Goal: Task Accomplishment & Management: Complete application form

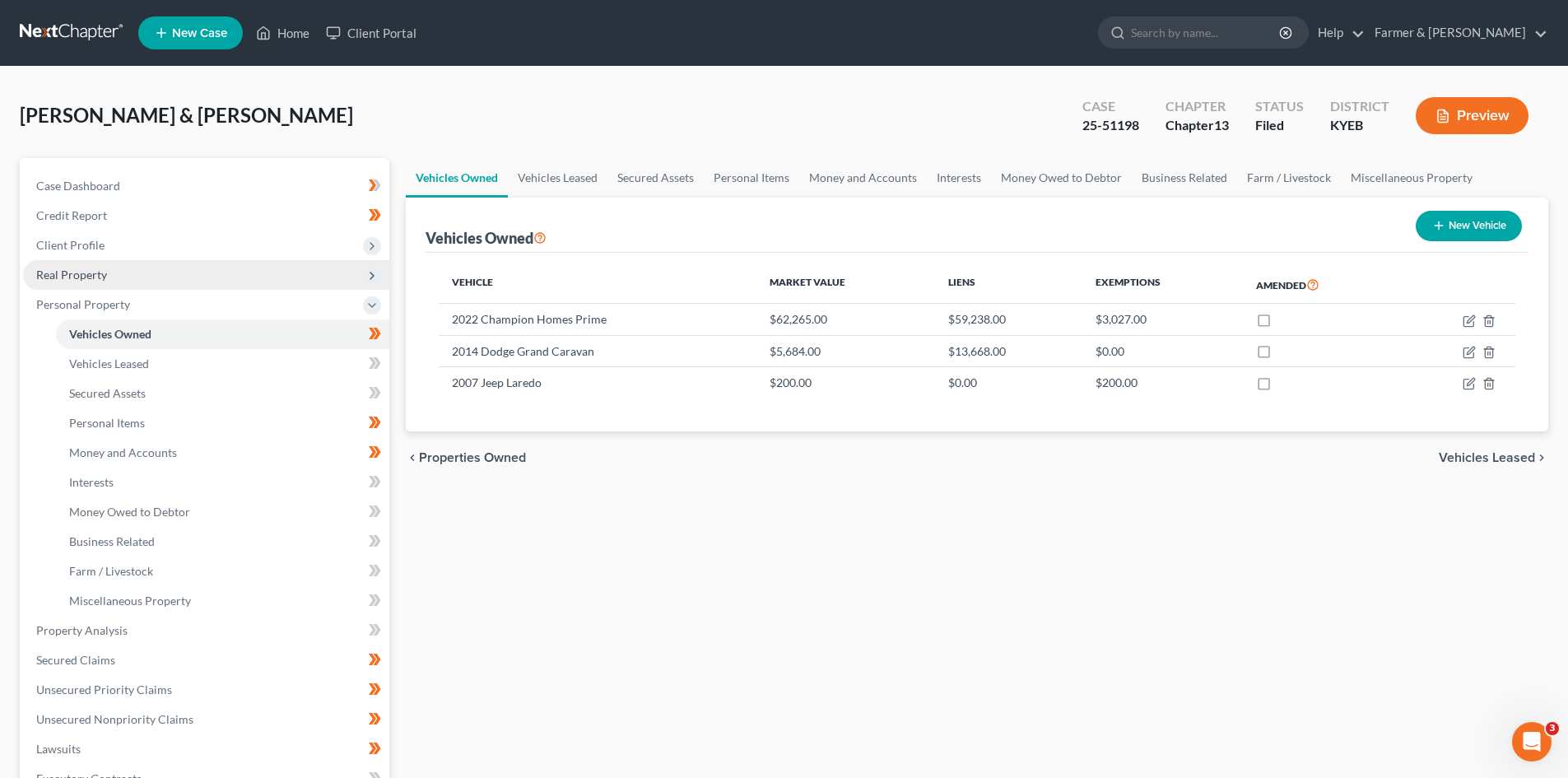
click at [164, 286] on span "Real Property" at bounding box center [206, 274] width 366 height 30
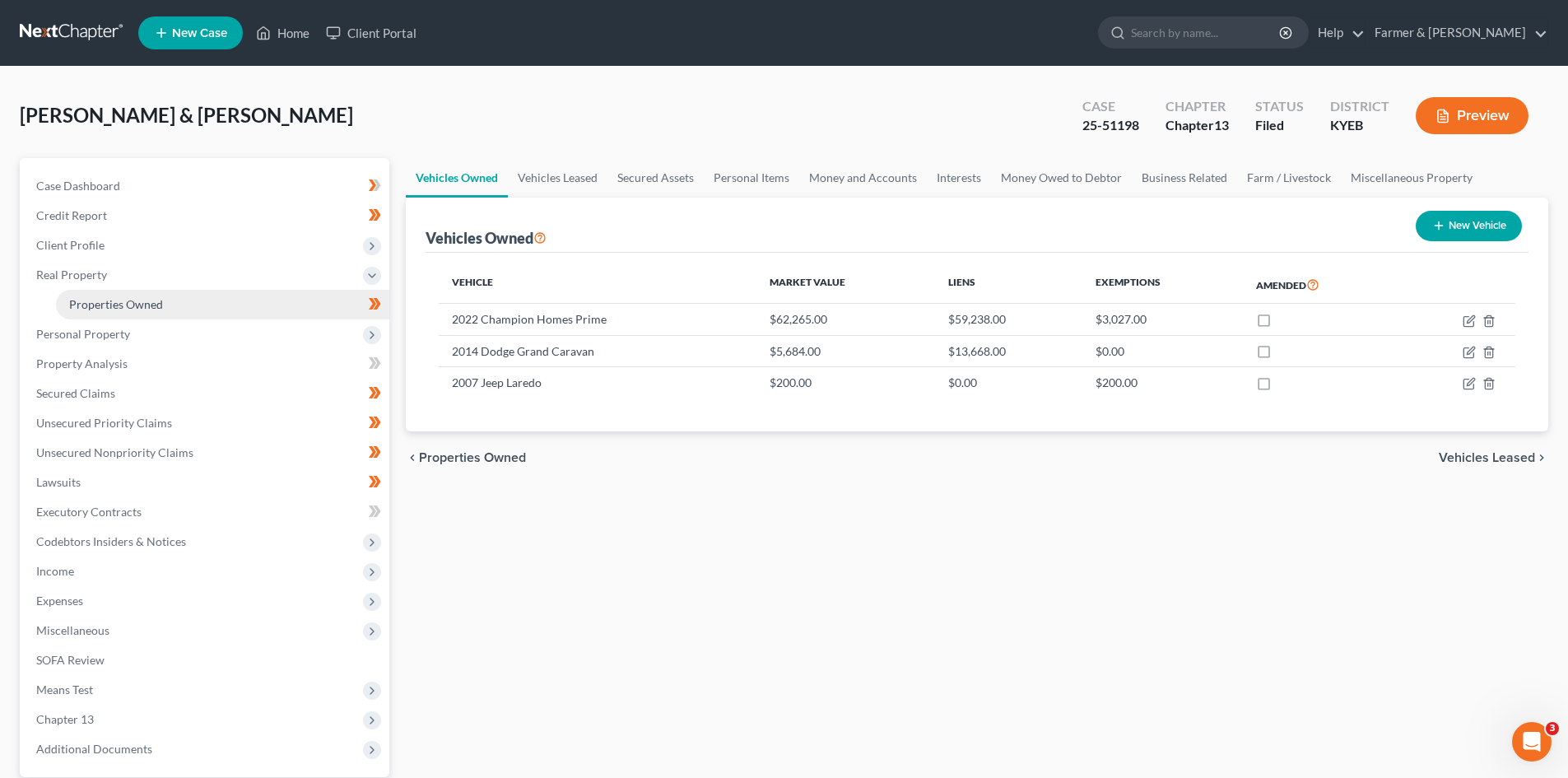
click at [164, 298] on link "Properties Owned" at bounding box center [222, 304] width 333 height 30
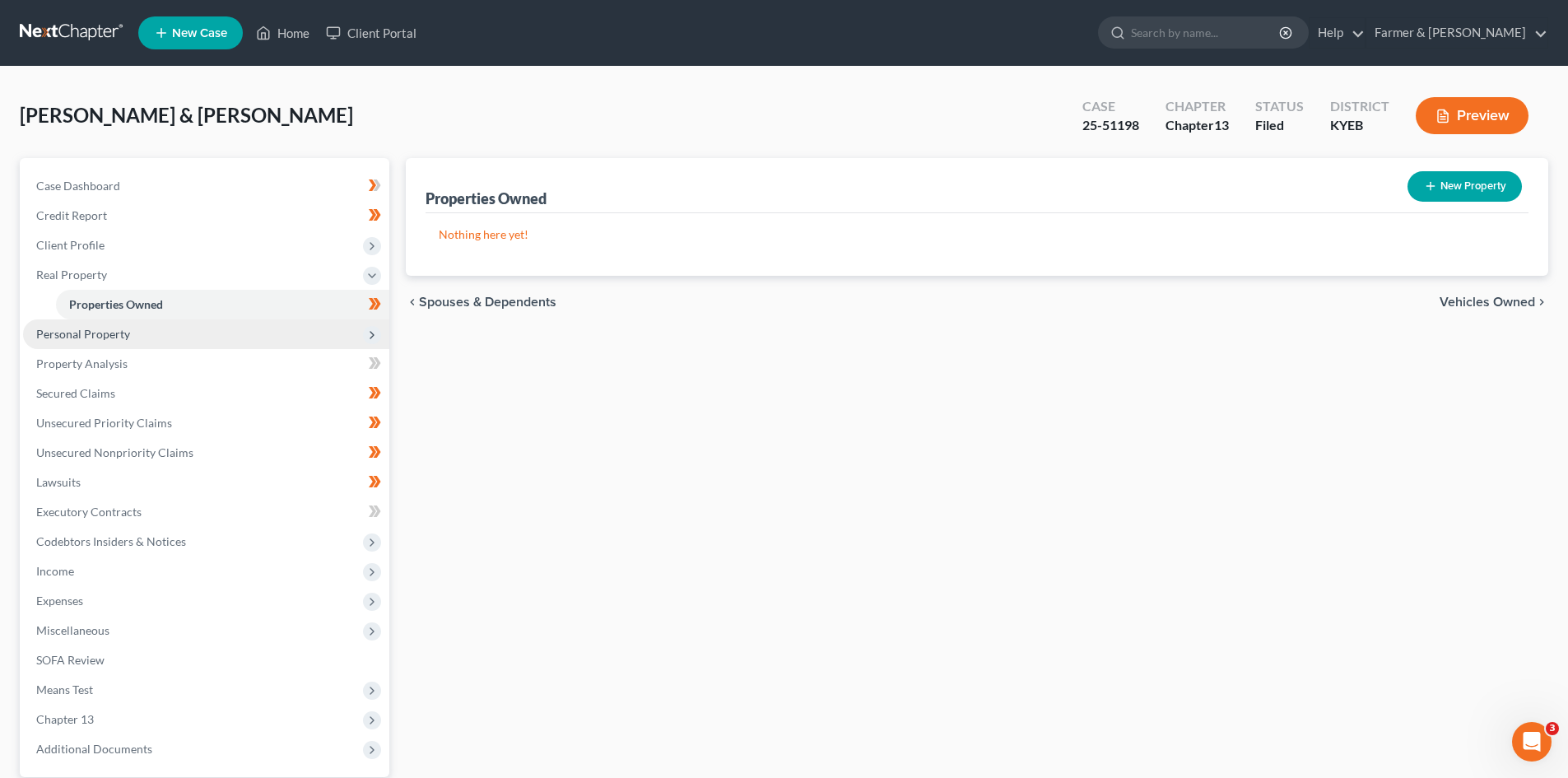
click at [154, 327] on span "Personal Property" at bounding box center [206, 334] width 366 height 30
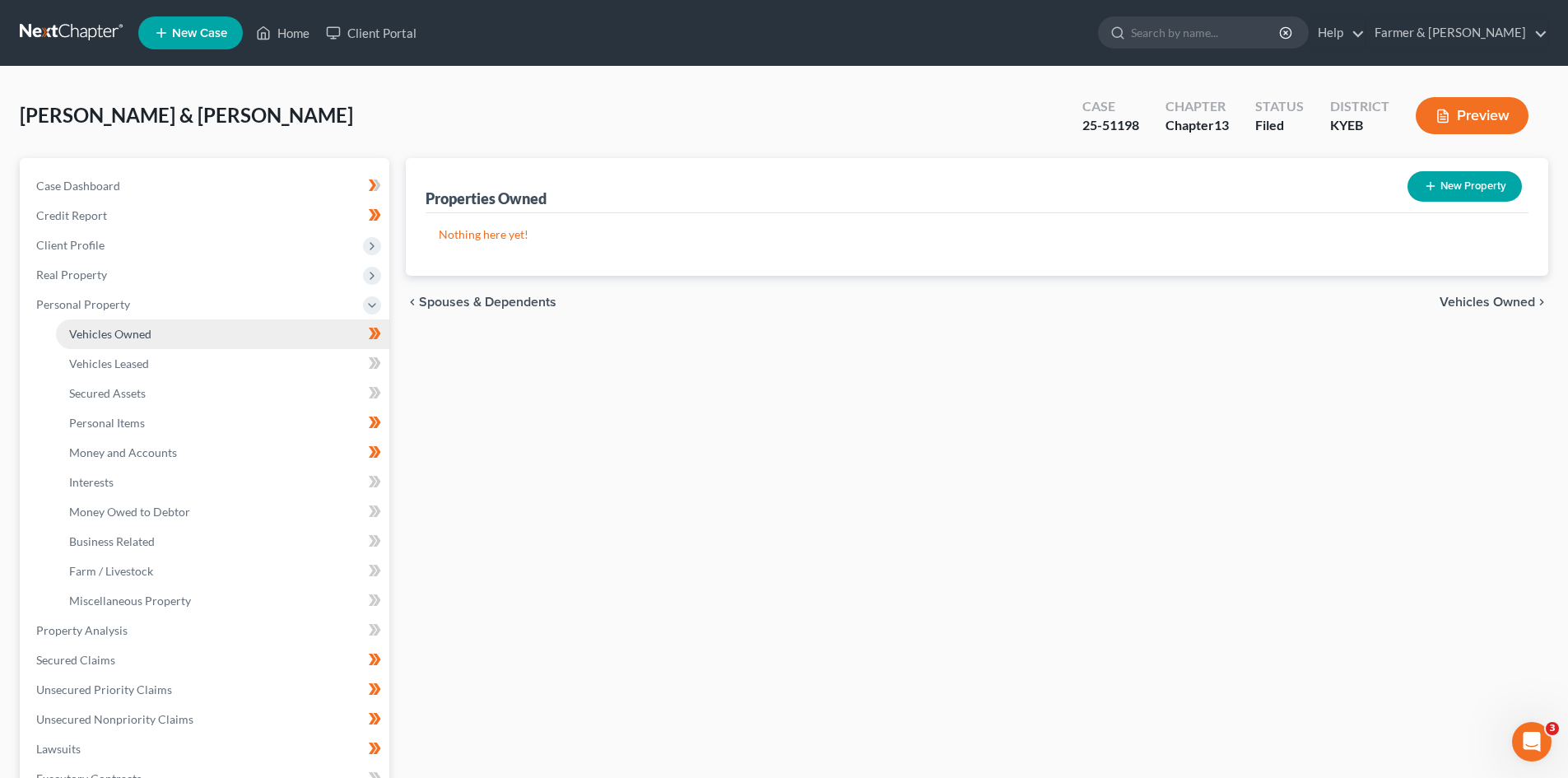
click at [169, 338] on link "Vehicles Owned" at bounding box center [222, 334] width 333 height 30
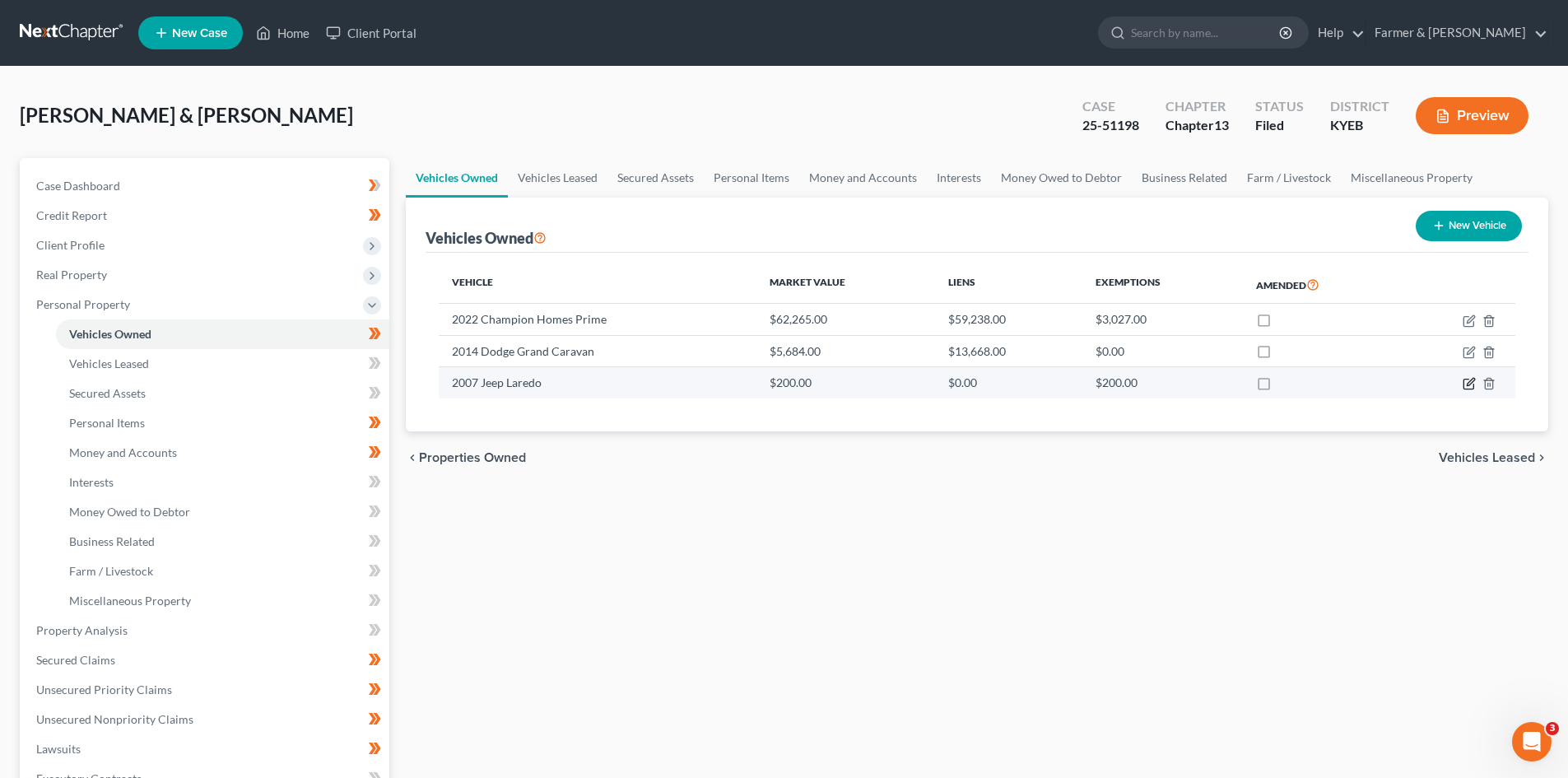
click at [1466, 382] on icon "button" at bounding box center [1470, 383] width 14 height 14
select select "0"
select select "19"
select select "4"
select select "0"
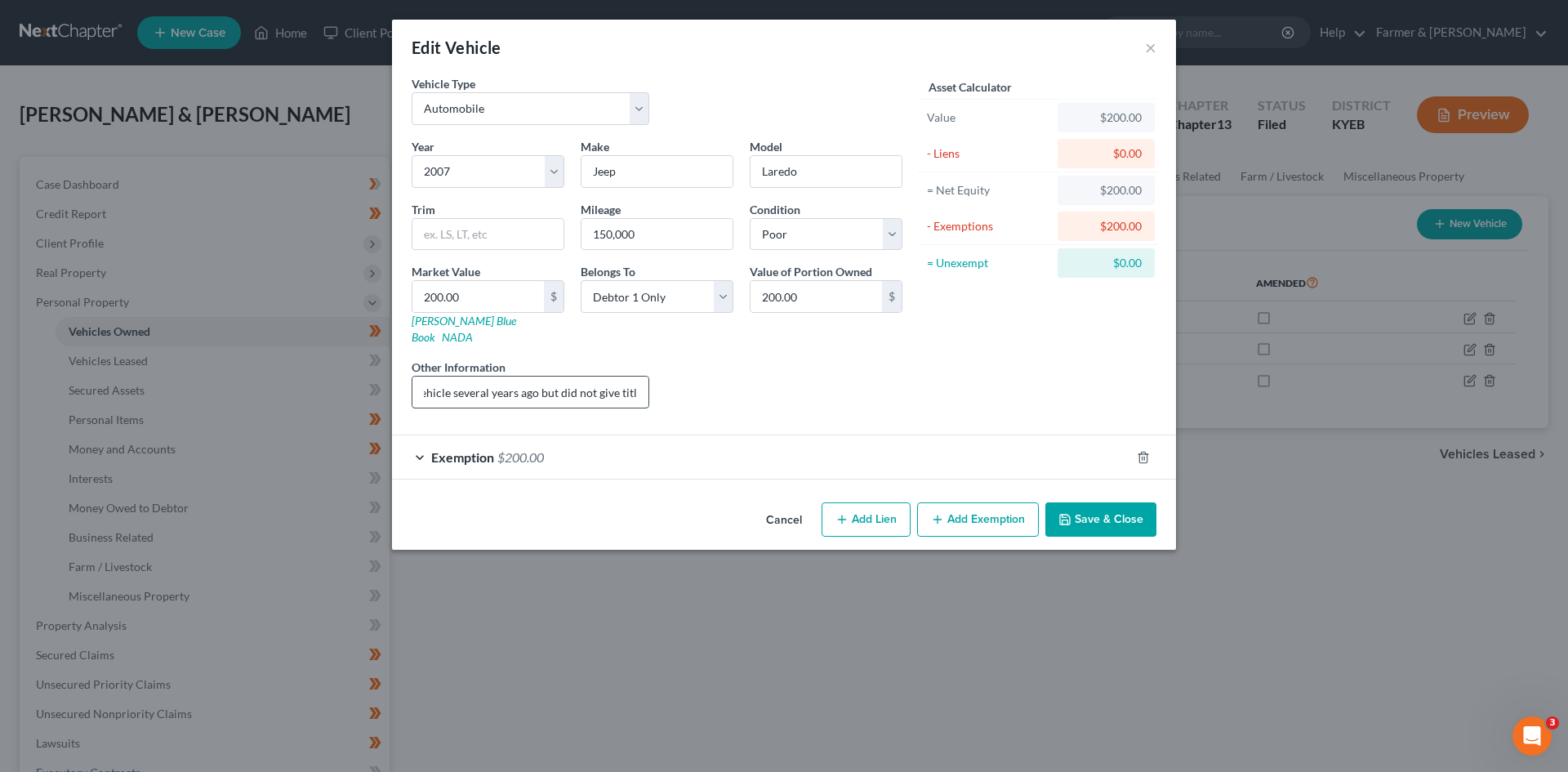
scroll to position [0, 132]
drag, startPoint x: 492, startPoint y: 379, endPoint x: 716, endPoint y: 395, distance: 224.6
click at [716, 395] on div "Year Select 2026 2025 2024 2023 2022 2021 2020 2019 2018 2017 2016 2015 2014 20…" at bounding box center [656, 280] width 507 height 284
click at [592, 379] on input "Debtors junked vehicle several years ago but did not give title. No lien" at bounding box center [531, 392] width 236 height 31
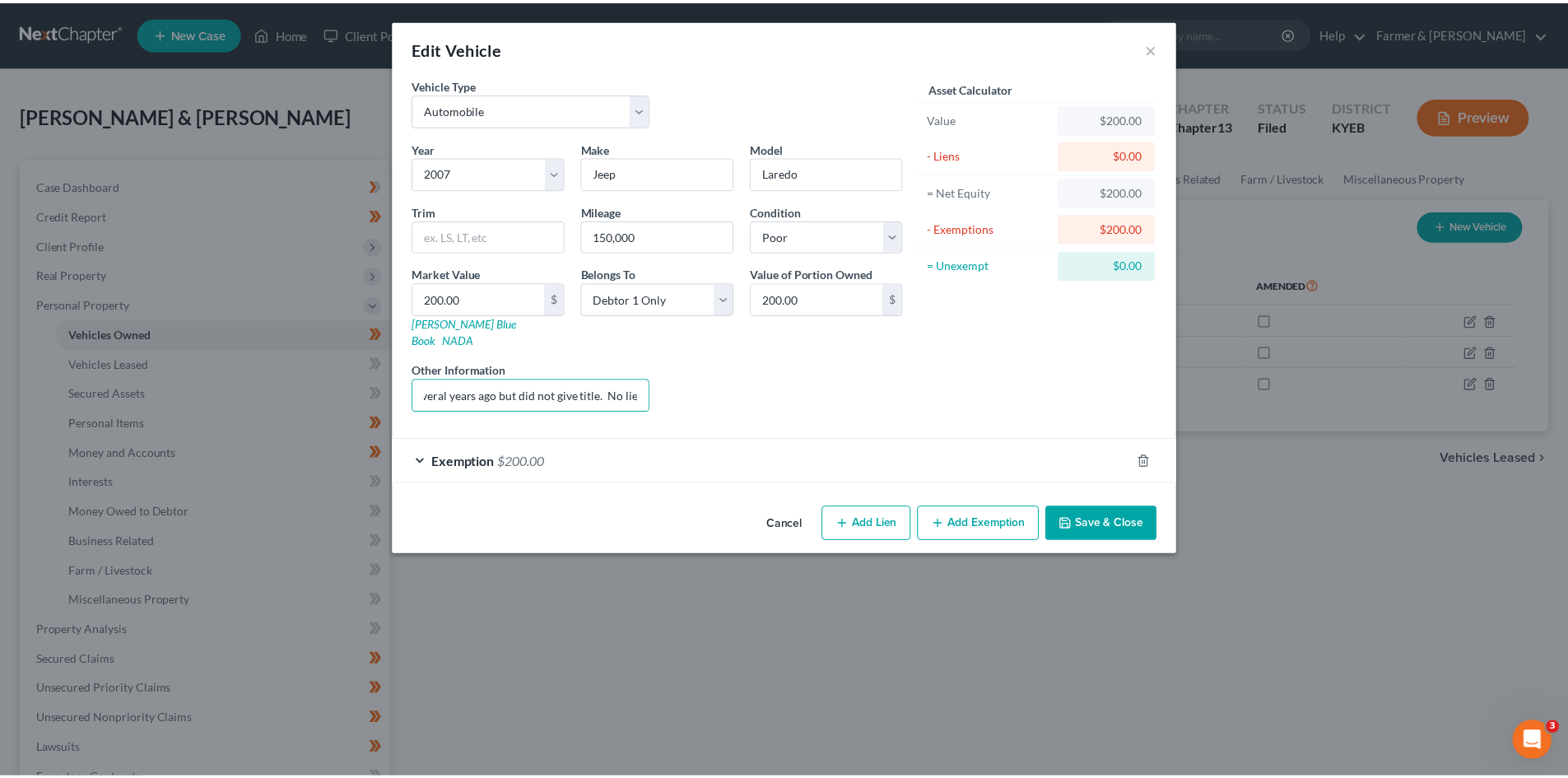
scroll to position [0, 0]
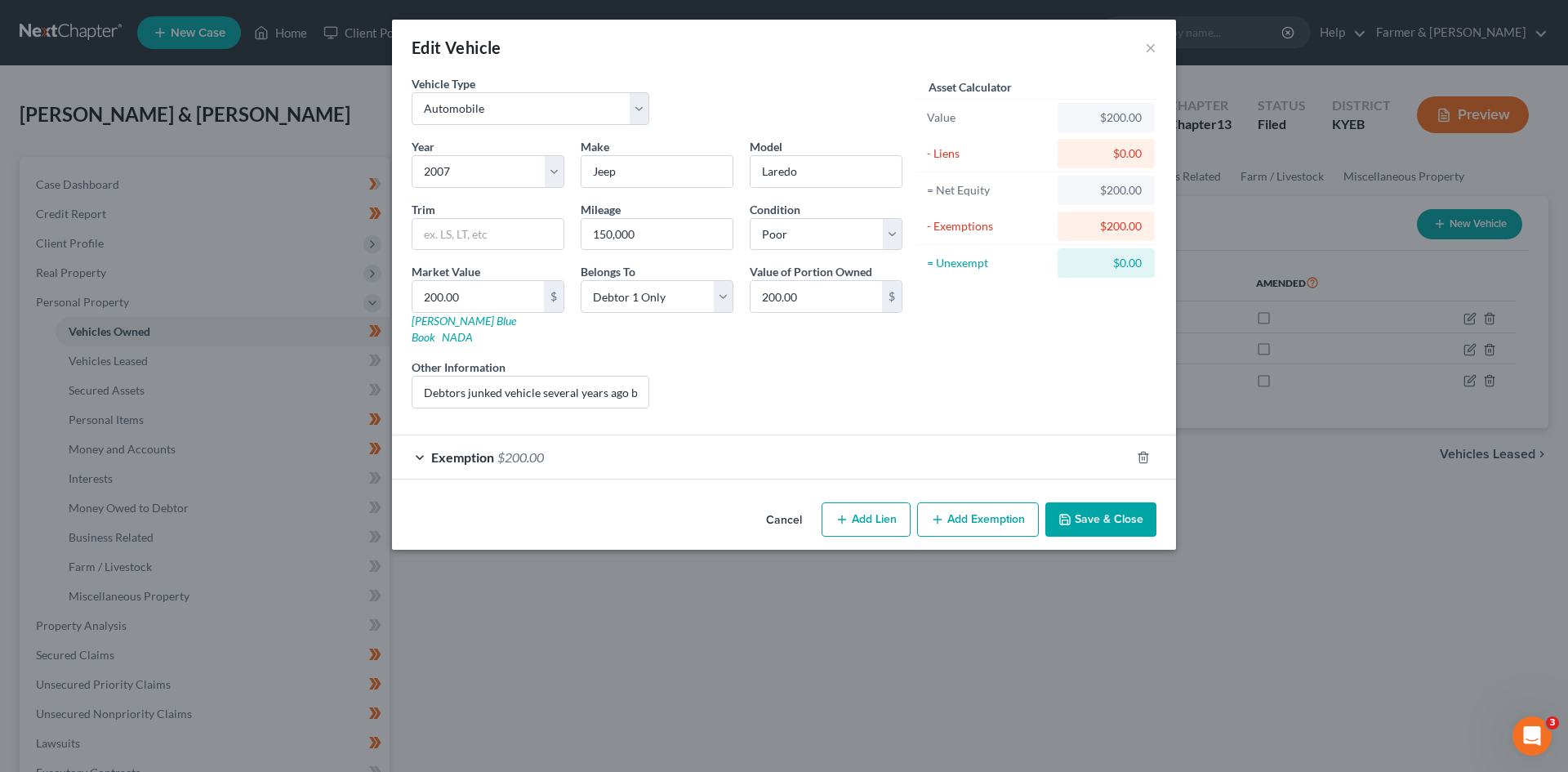
click at [774, 504] on button "Cancel" at bounding box center [784, 520] width 62 height 33
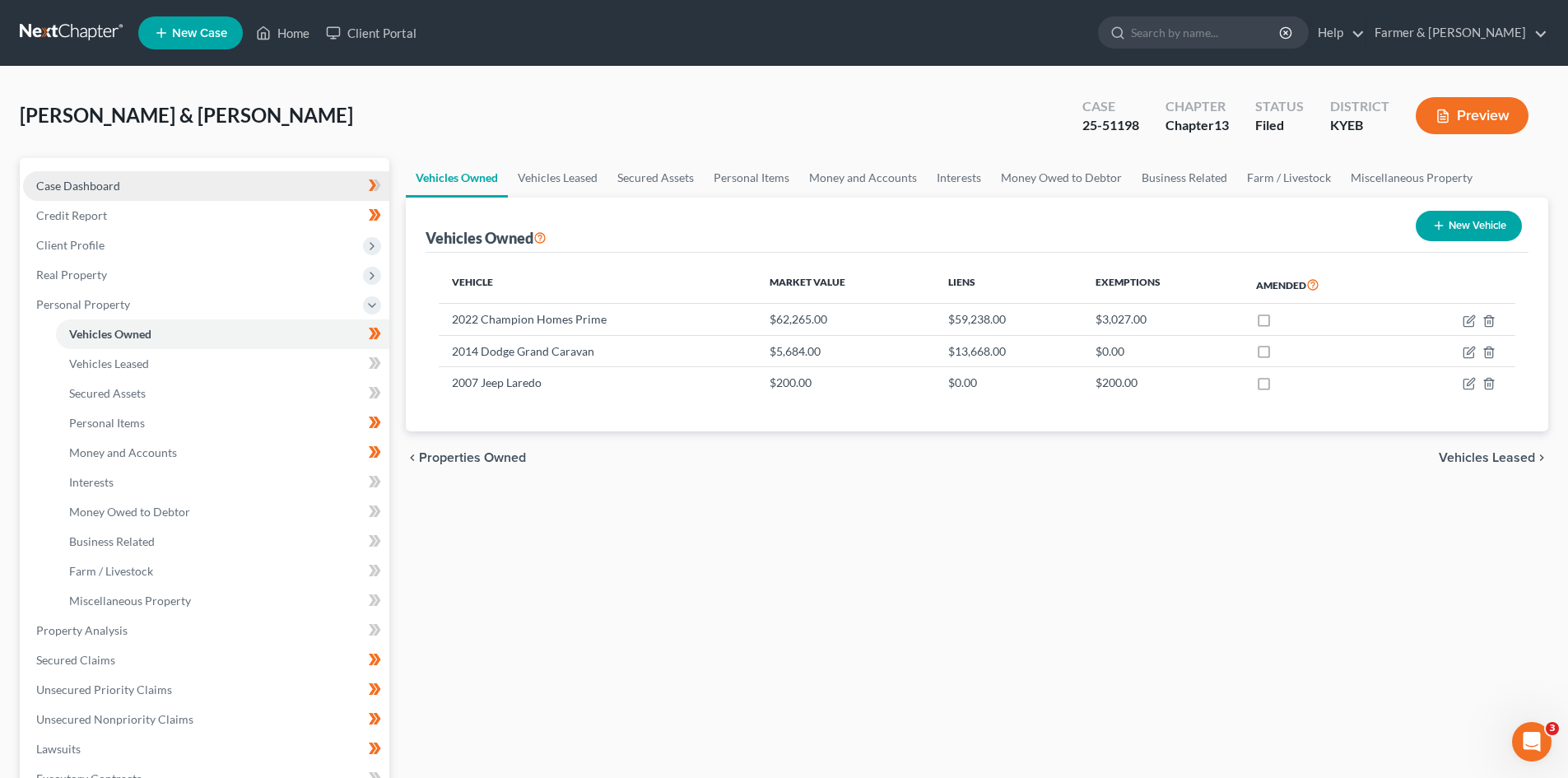
click at [166, 178] on link "Case Dashboard" at bounding box center [206, 185] width 366 height 30
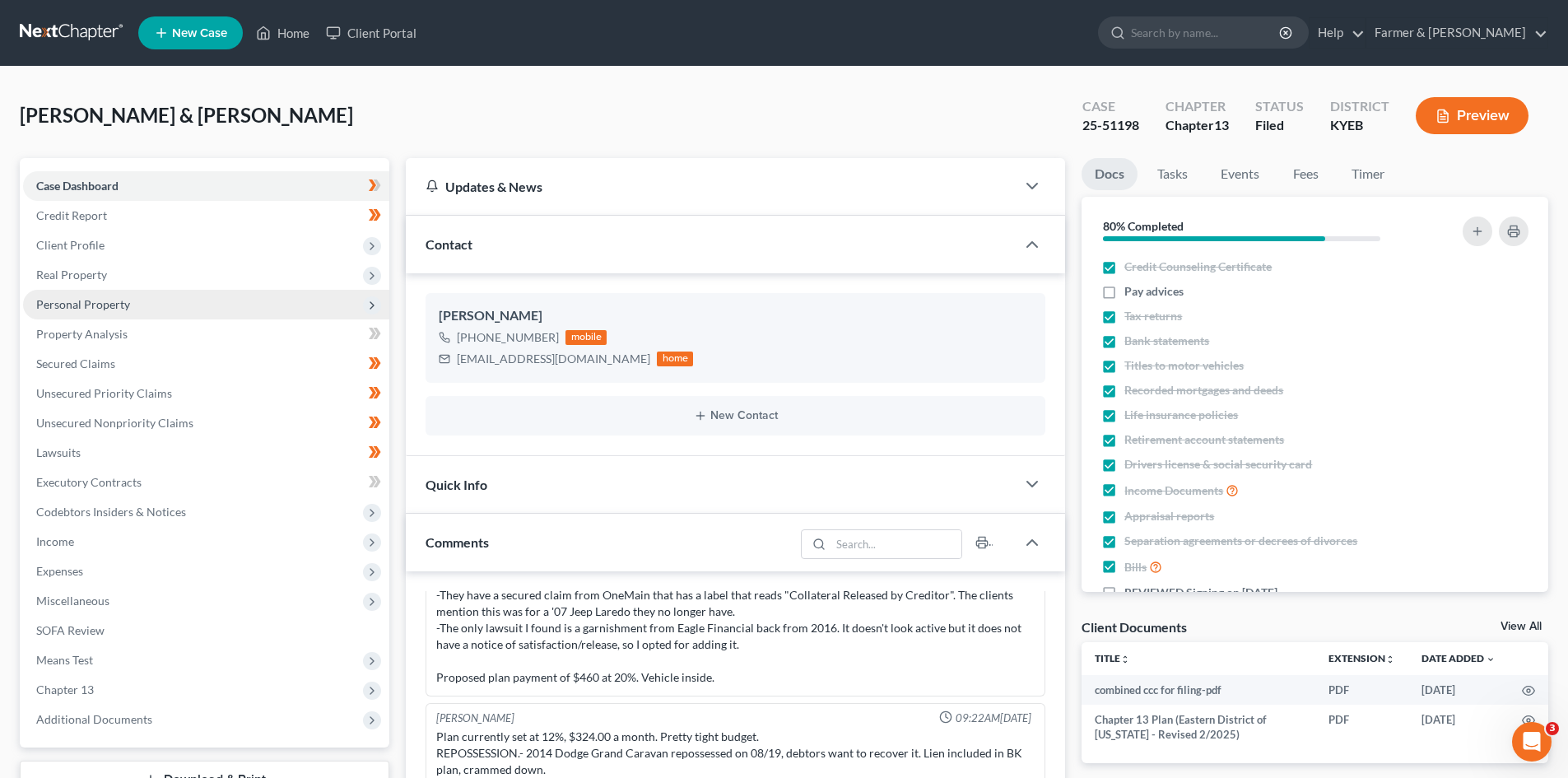
click at [104, 299] on span "Personal Property" at bounding box center [83, 304] width 94 height 14
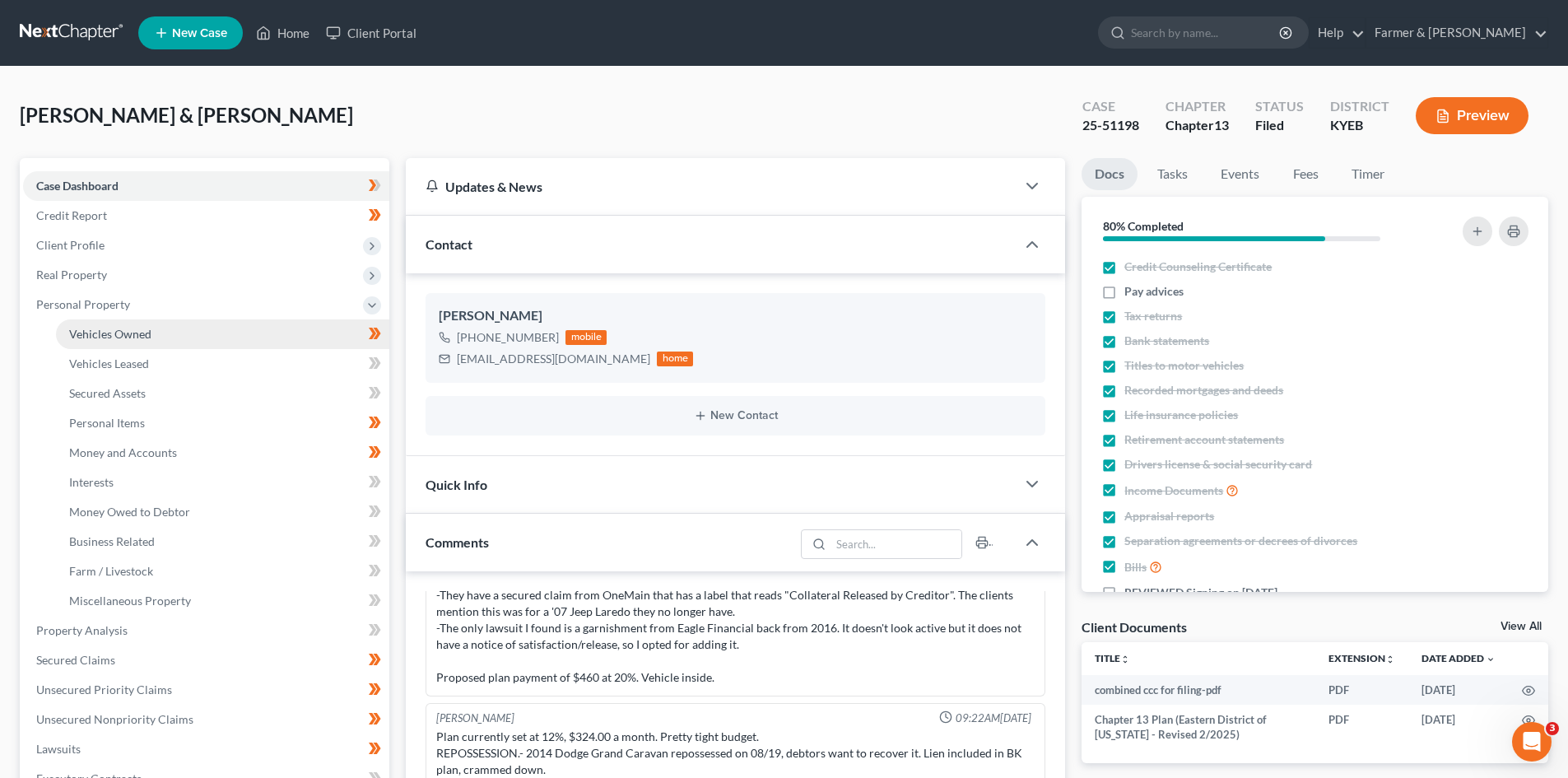
click at [159, 322] on link "Vehicles Owned" at bounding box center [222, 334] width 333 height 30
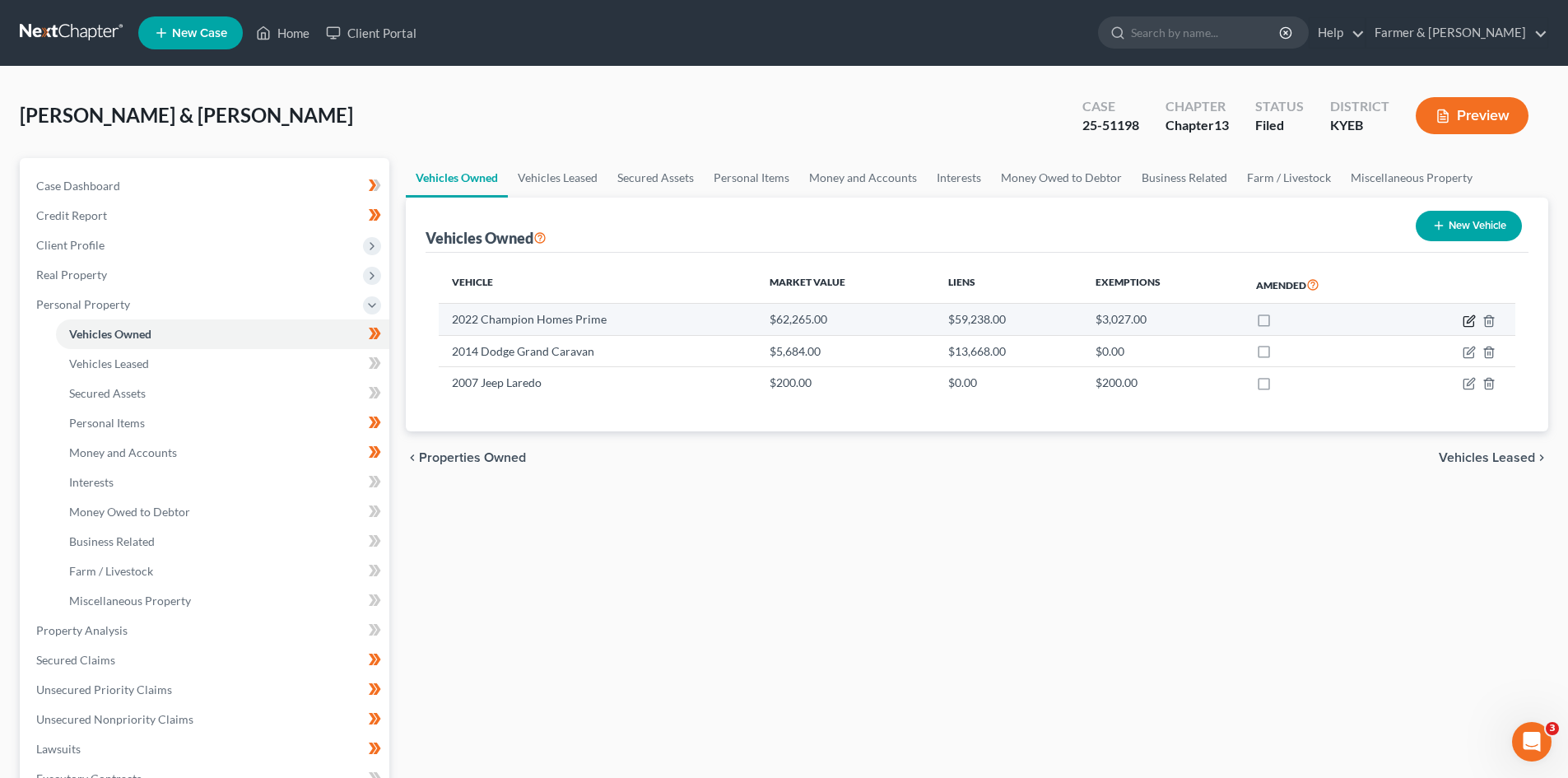
click at [1469, 322] on icon "button" at bounding box center [1470, 320] width 8 height 8
select select "7"
select select "4"
select select "2"
select select "1"
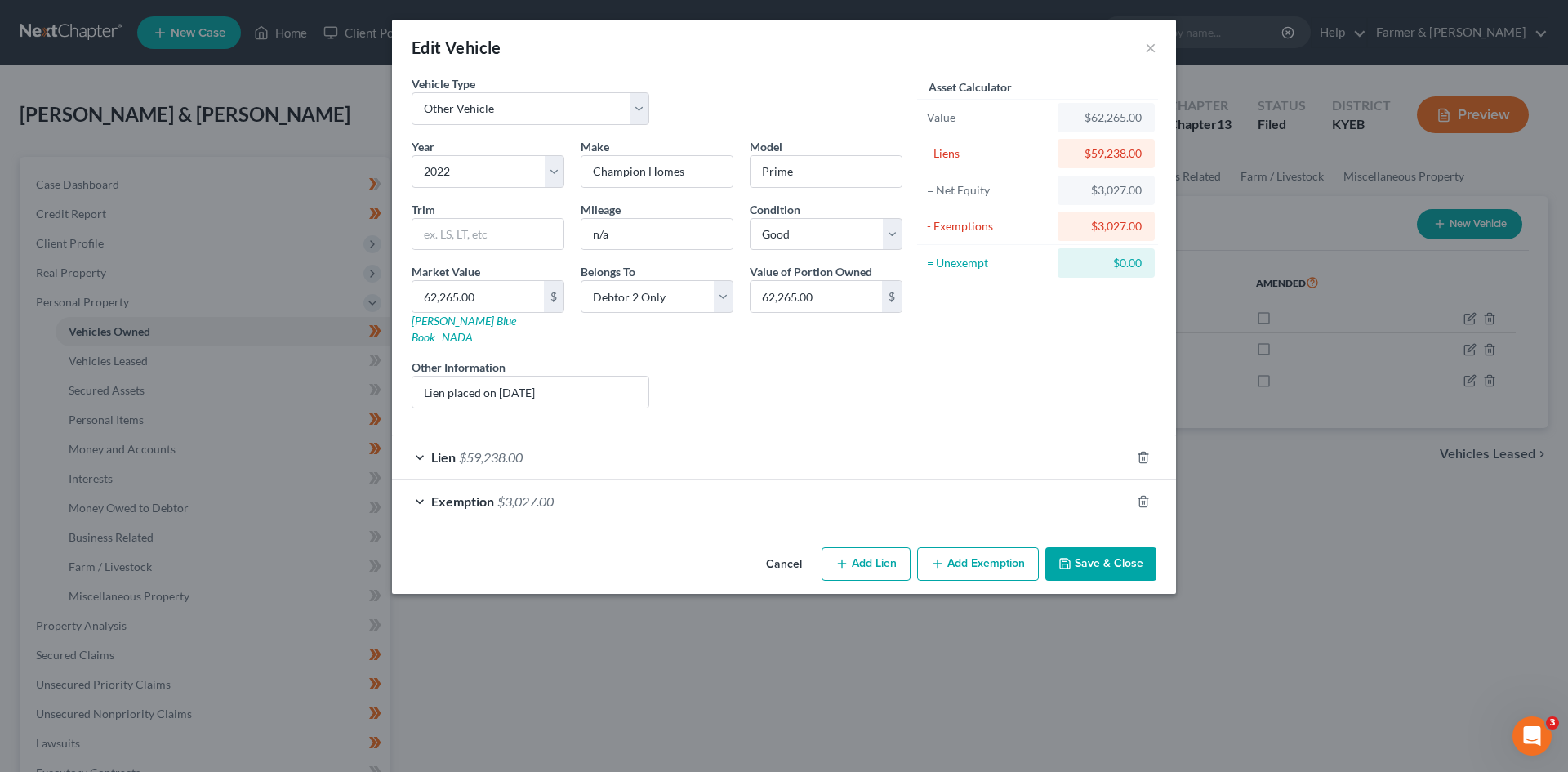
click at [625, 435] on div "Lien $59,238.00" at bounding box center [761, 456] width 739 height 43
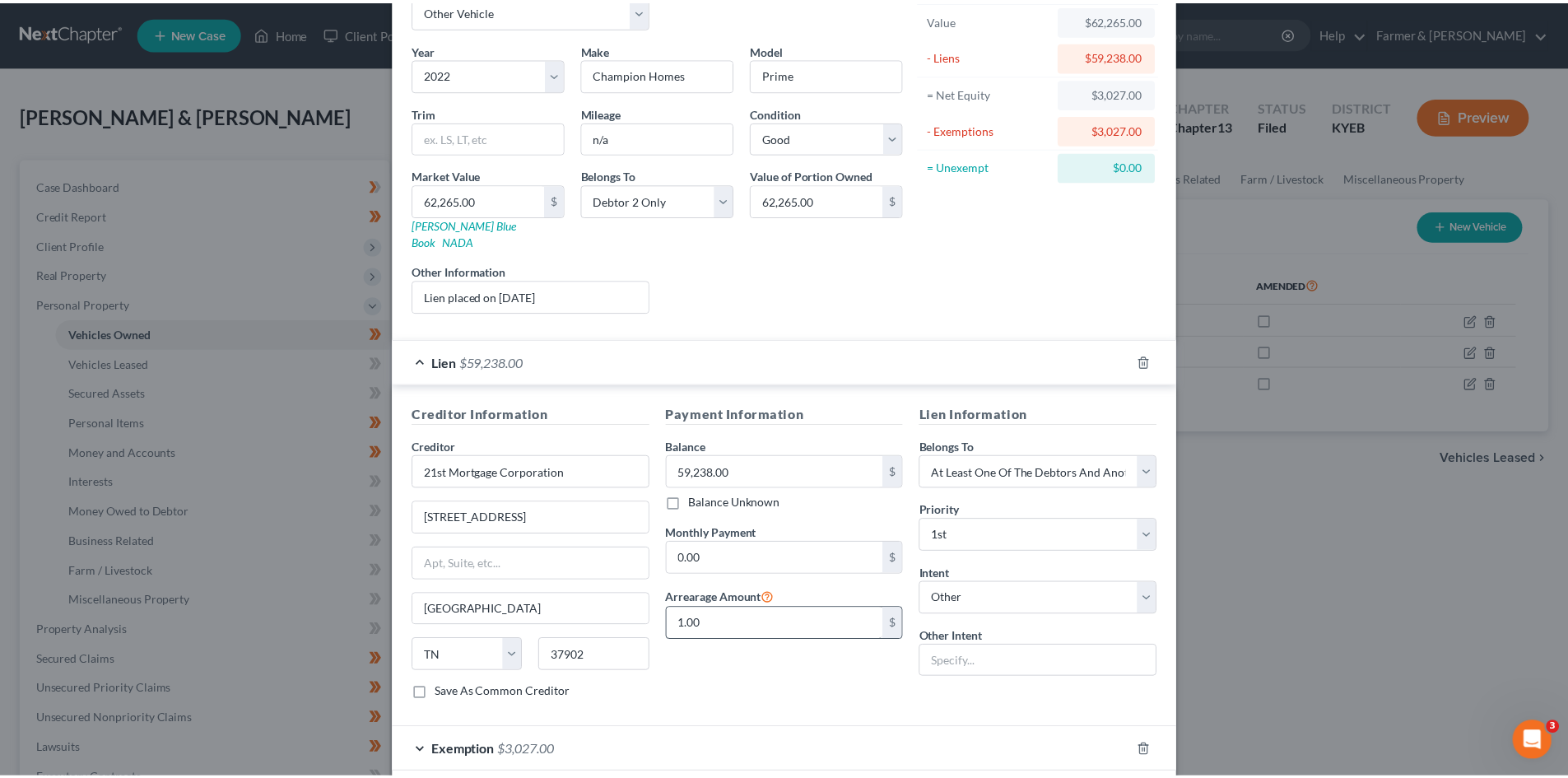
scroll to position [168, 0]
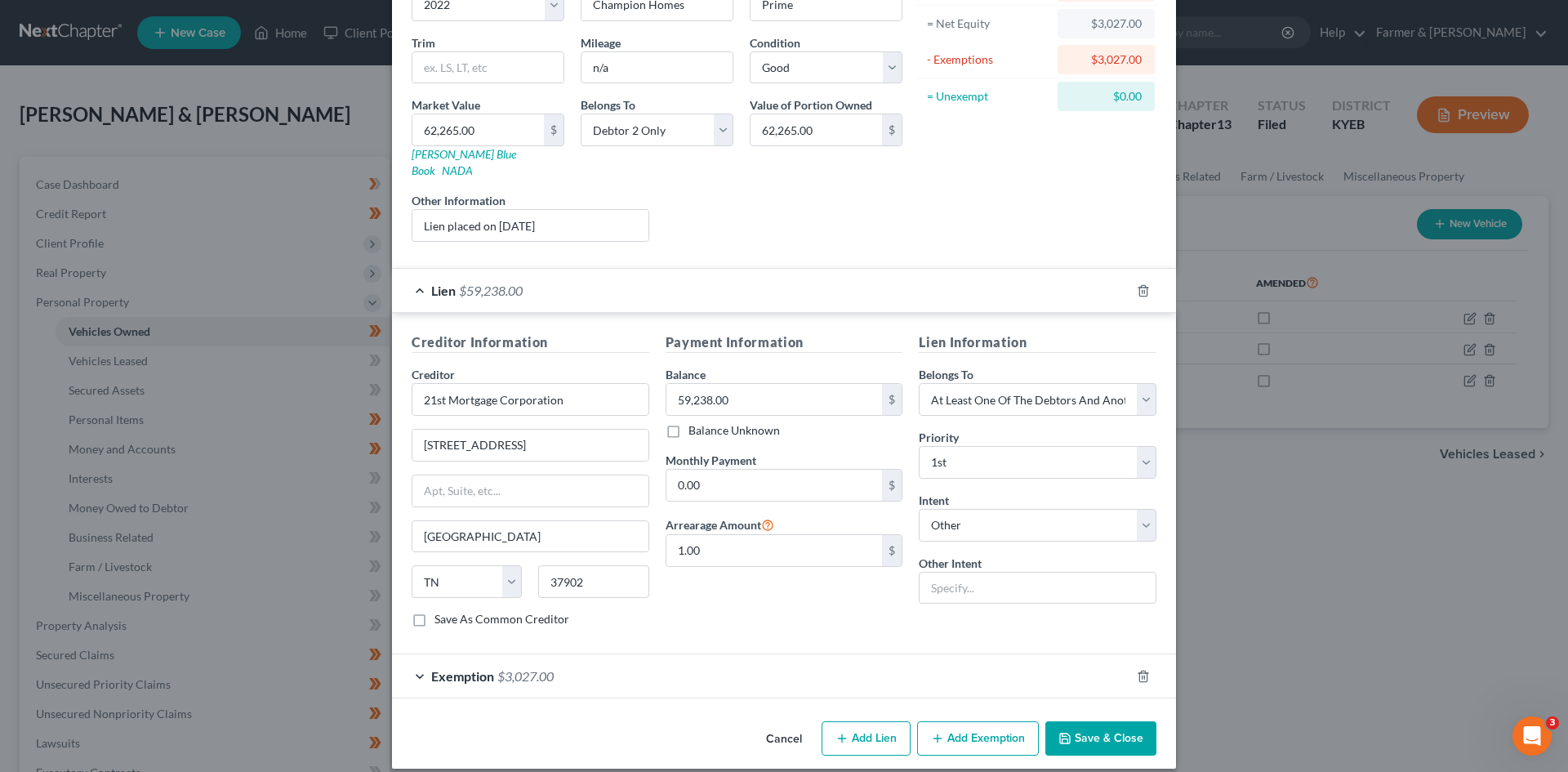
click at [775, 722] on button "Cancel" at bounding box center [784, 738] width 62 height 33
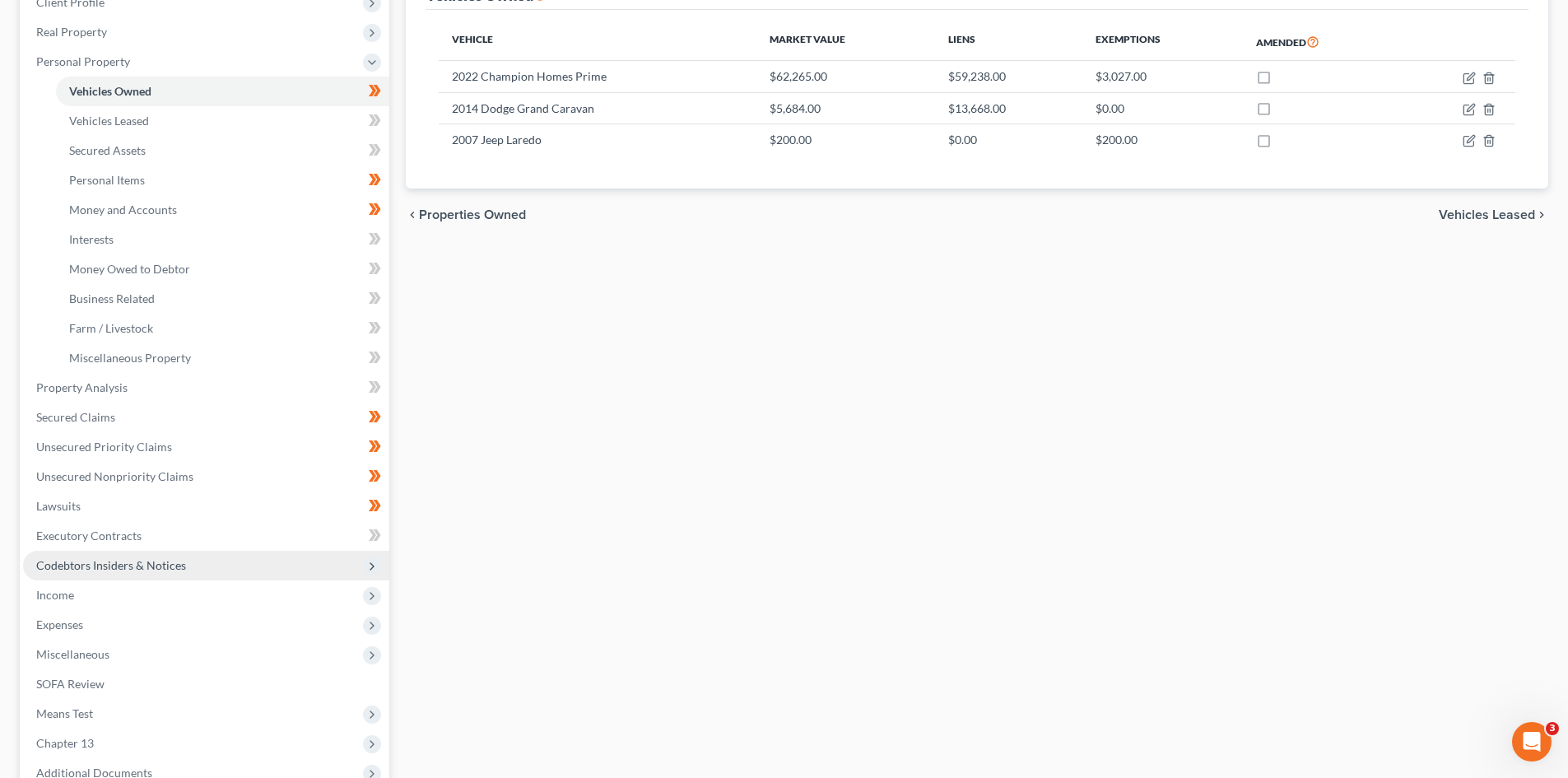
scroll to position [247, 0]
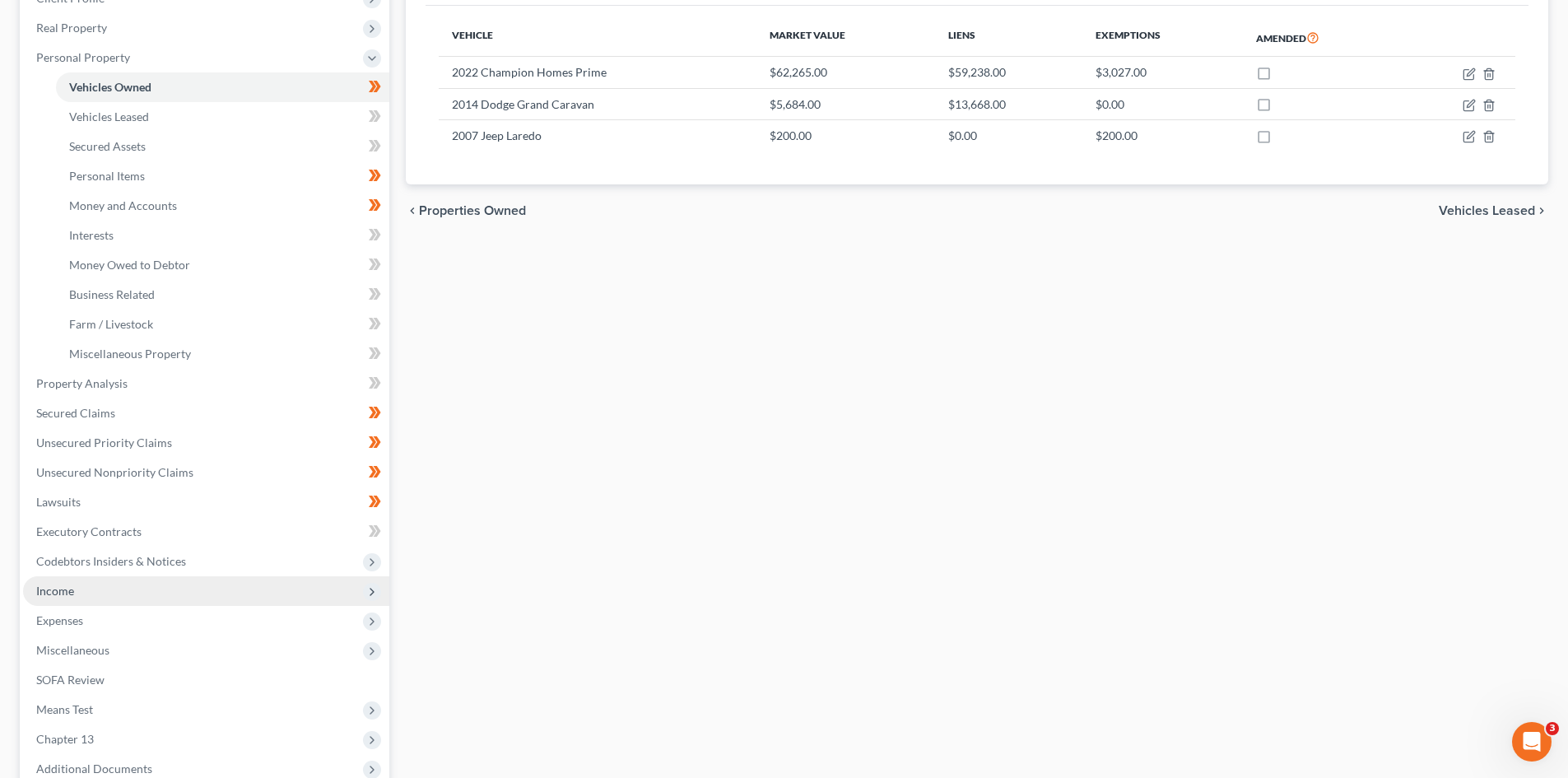
click at [91, 593] on span "Income" at bounding box center [206, 591] width 366 height 30
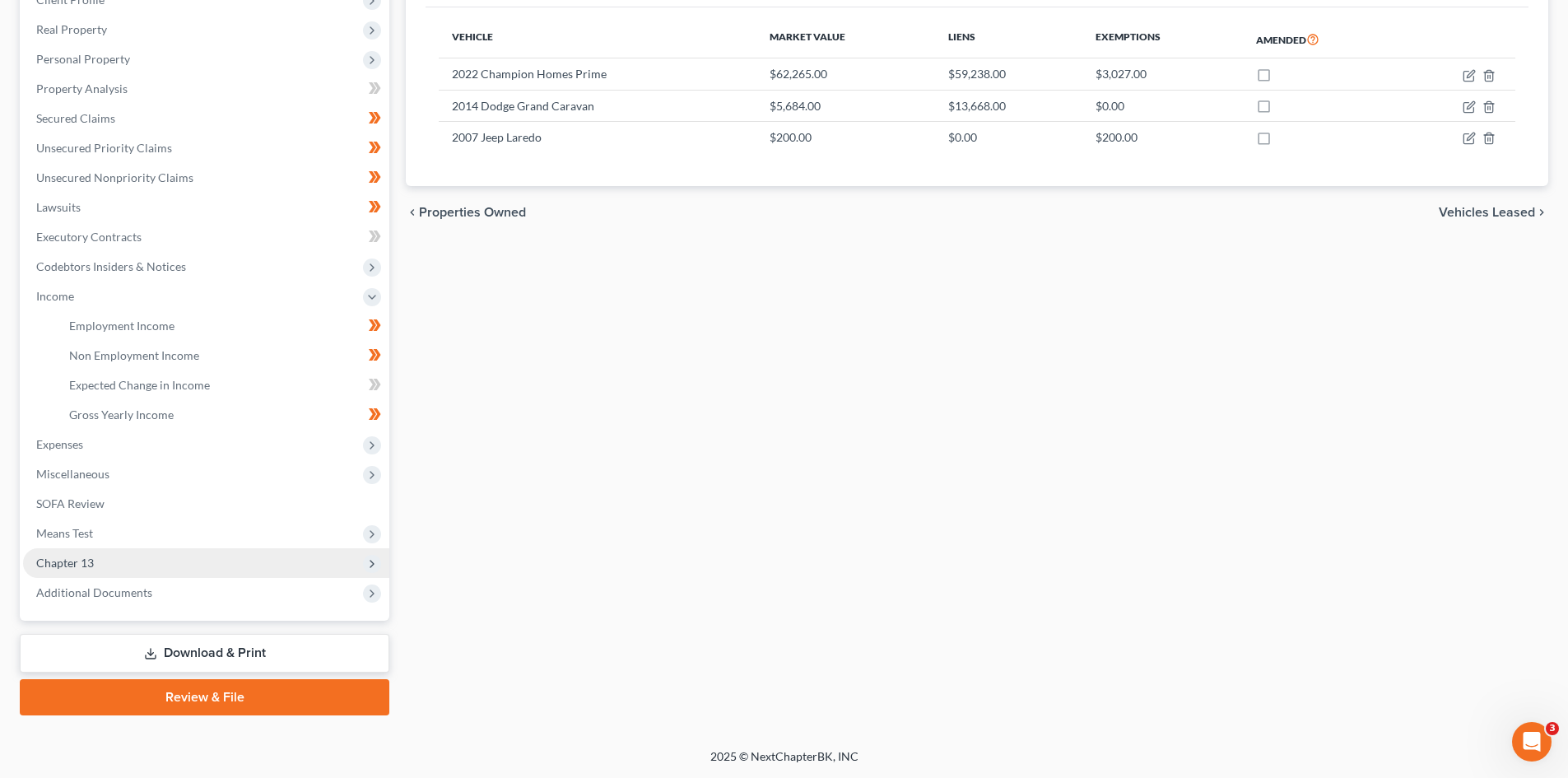
scroll to position [245, 0]
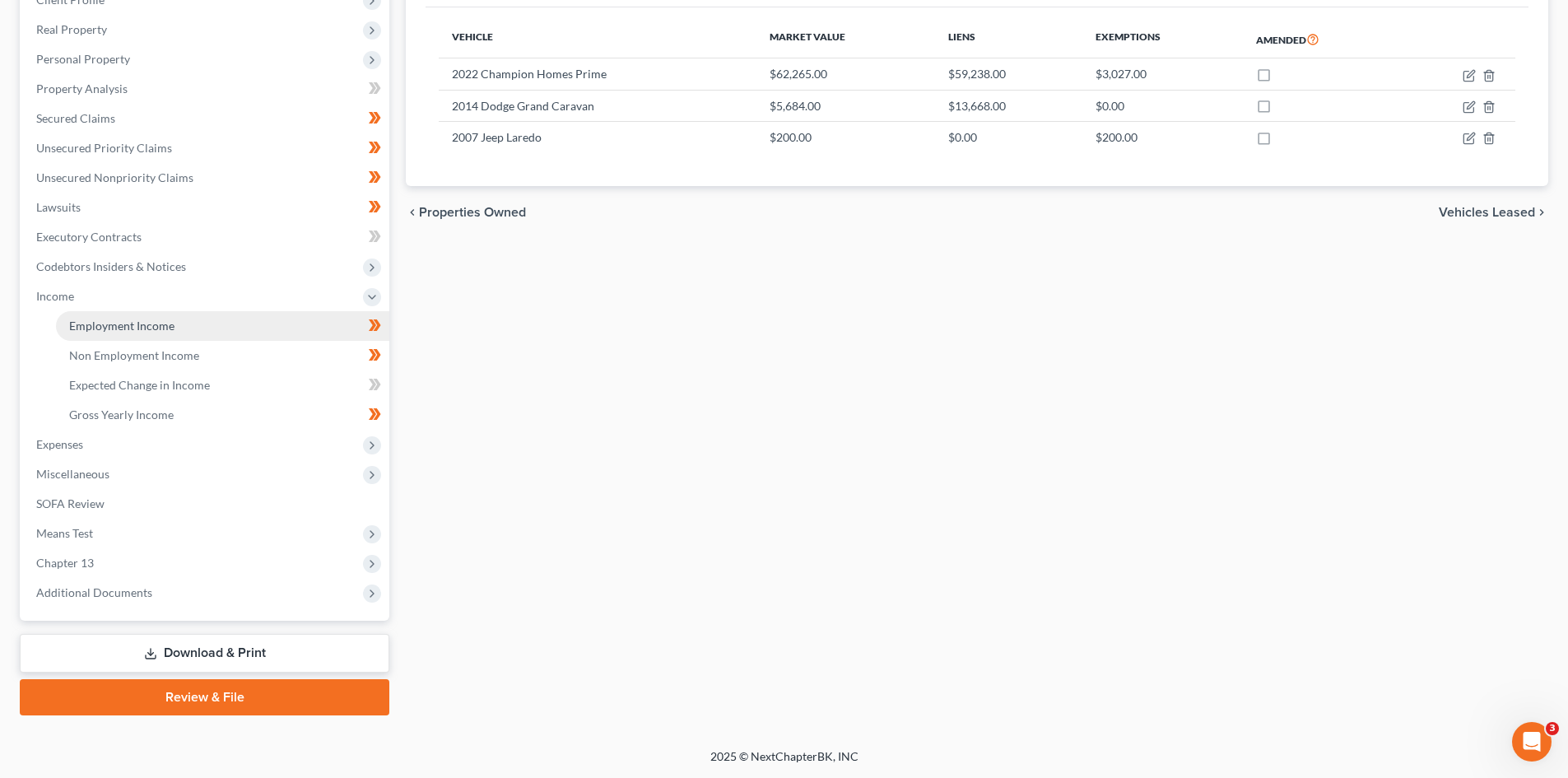
click at [225, 332] on link "Employment Income" at bounding box center [222, 325] width 333 height 30
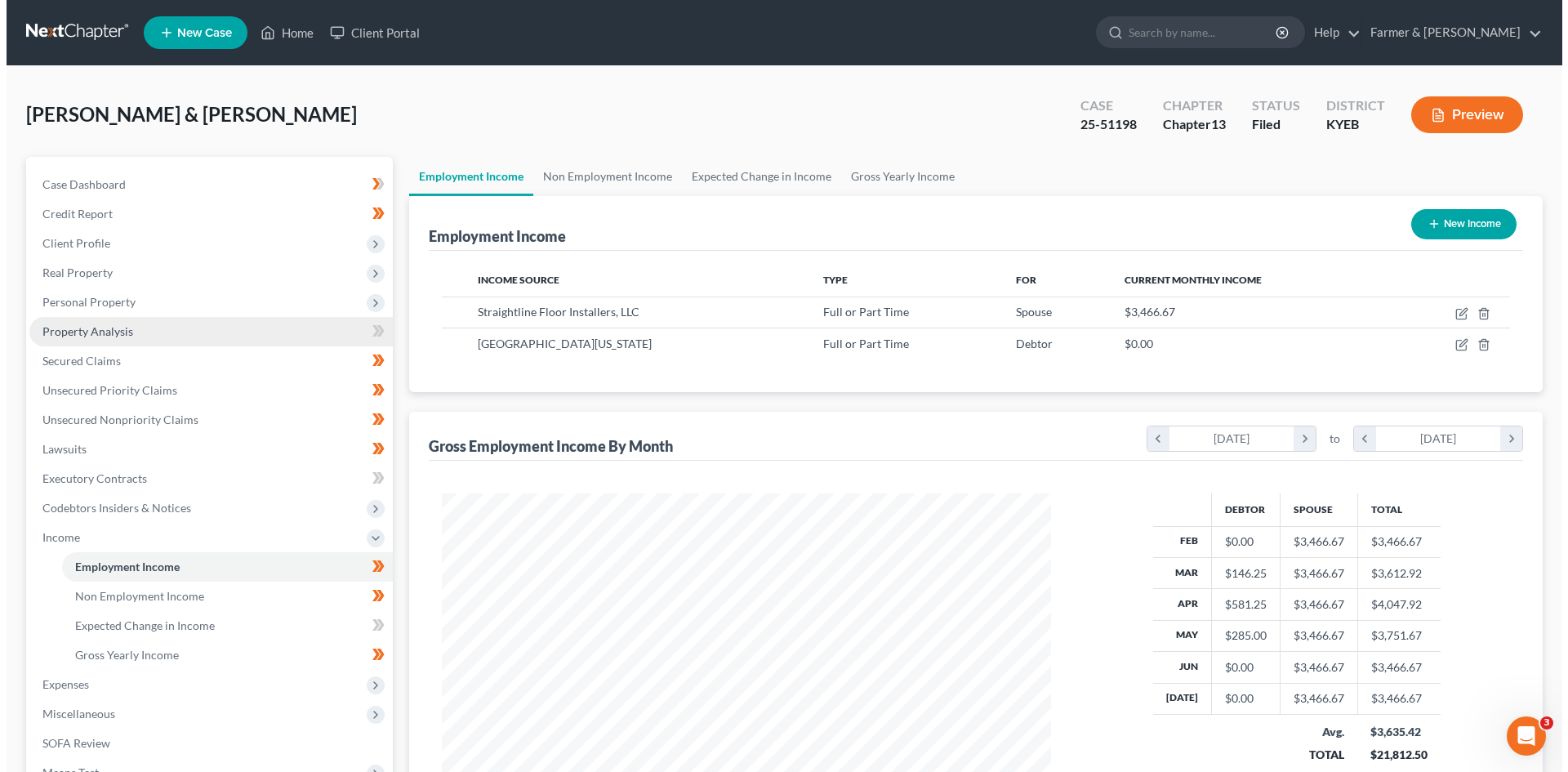
scroll to position [305, 642]
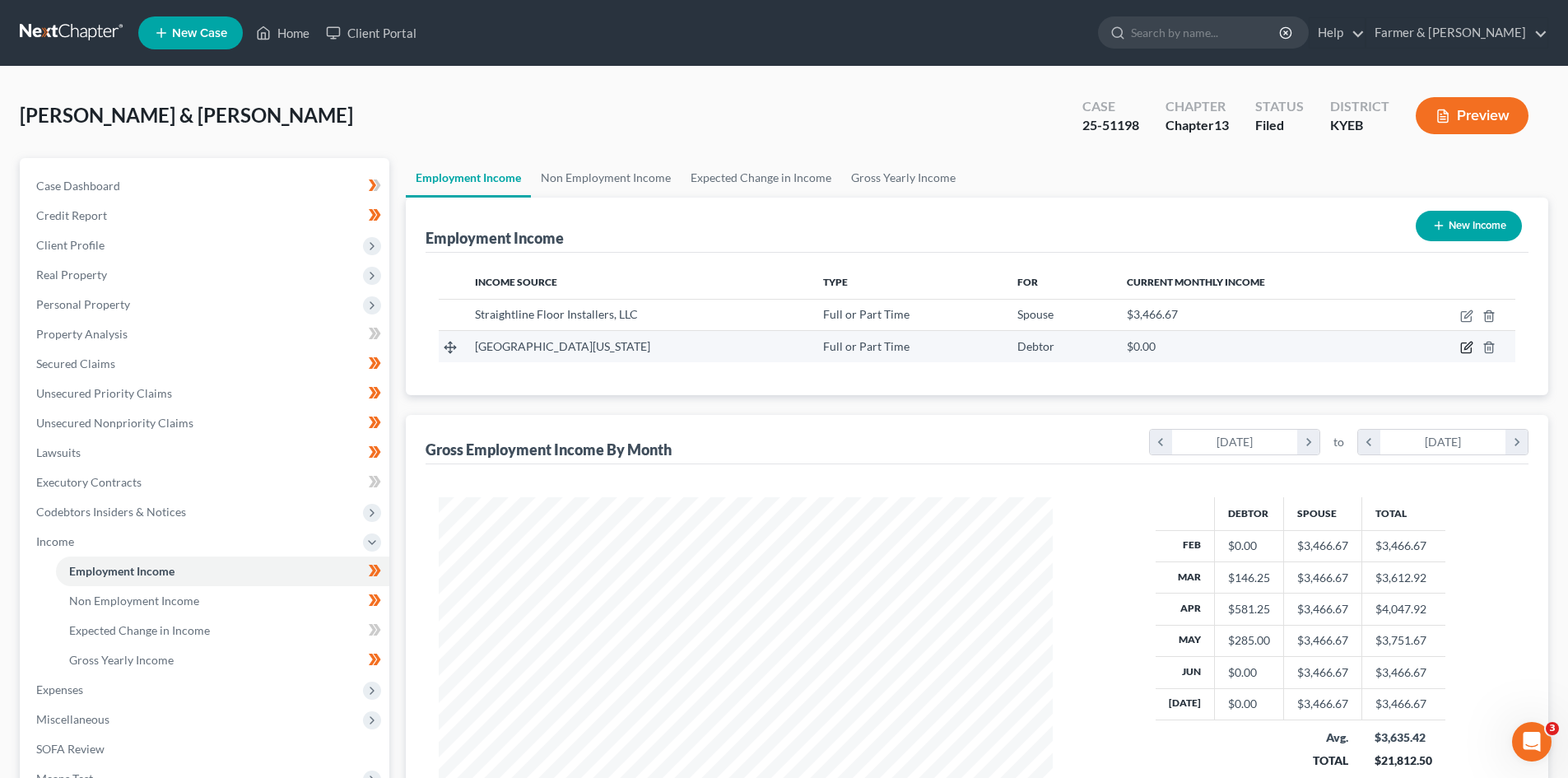
click at [1465, 351] on icon "button" at bounding box center [1467, 347] width 14 height 14
select select "0"
select select "18"
select select "2"
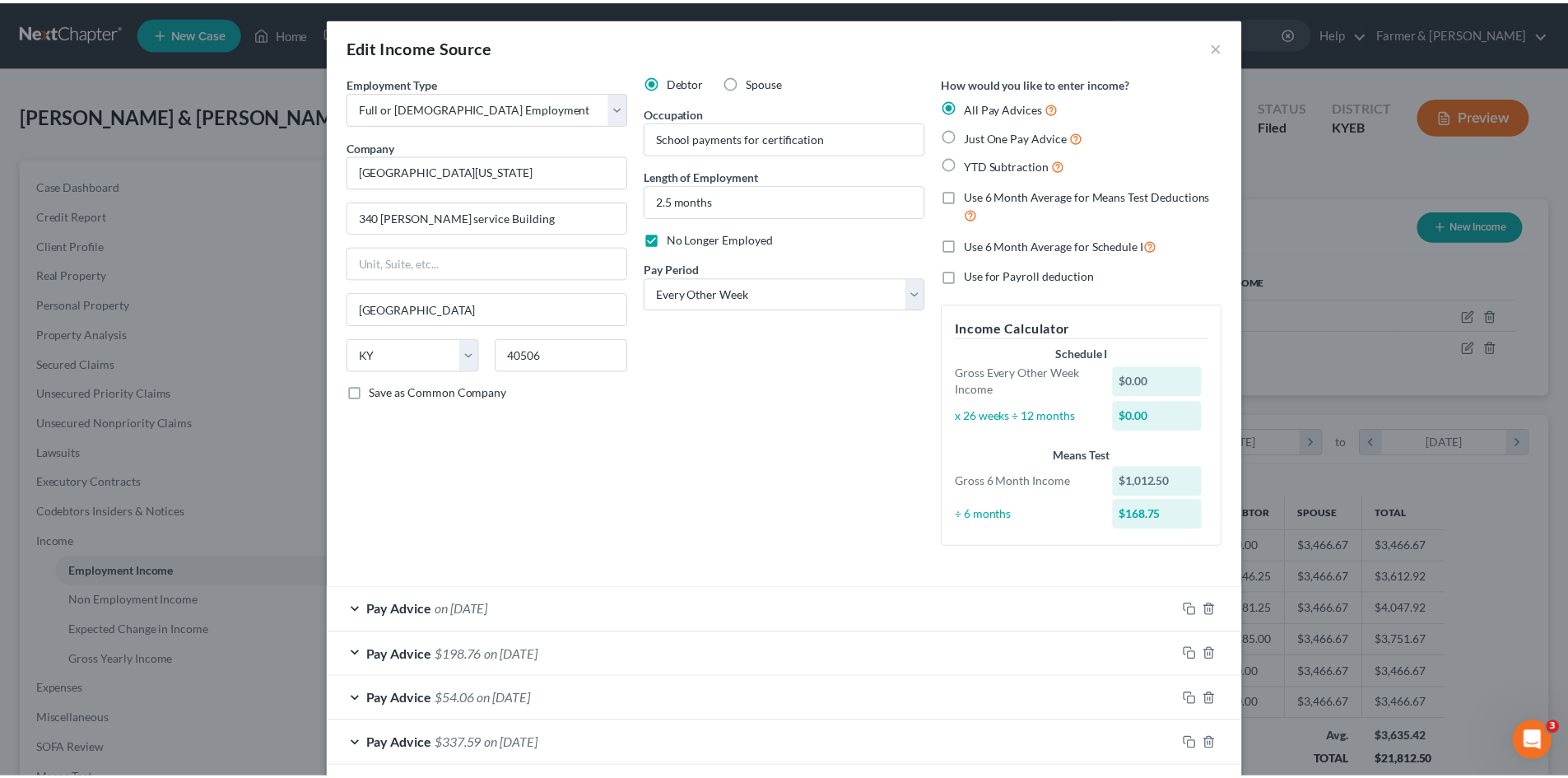
scroll to position [0, 0]
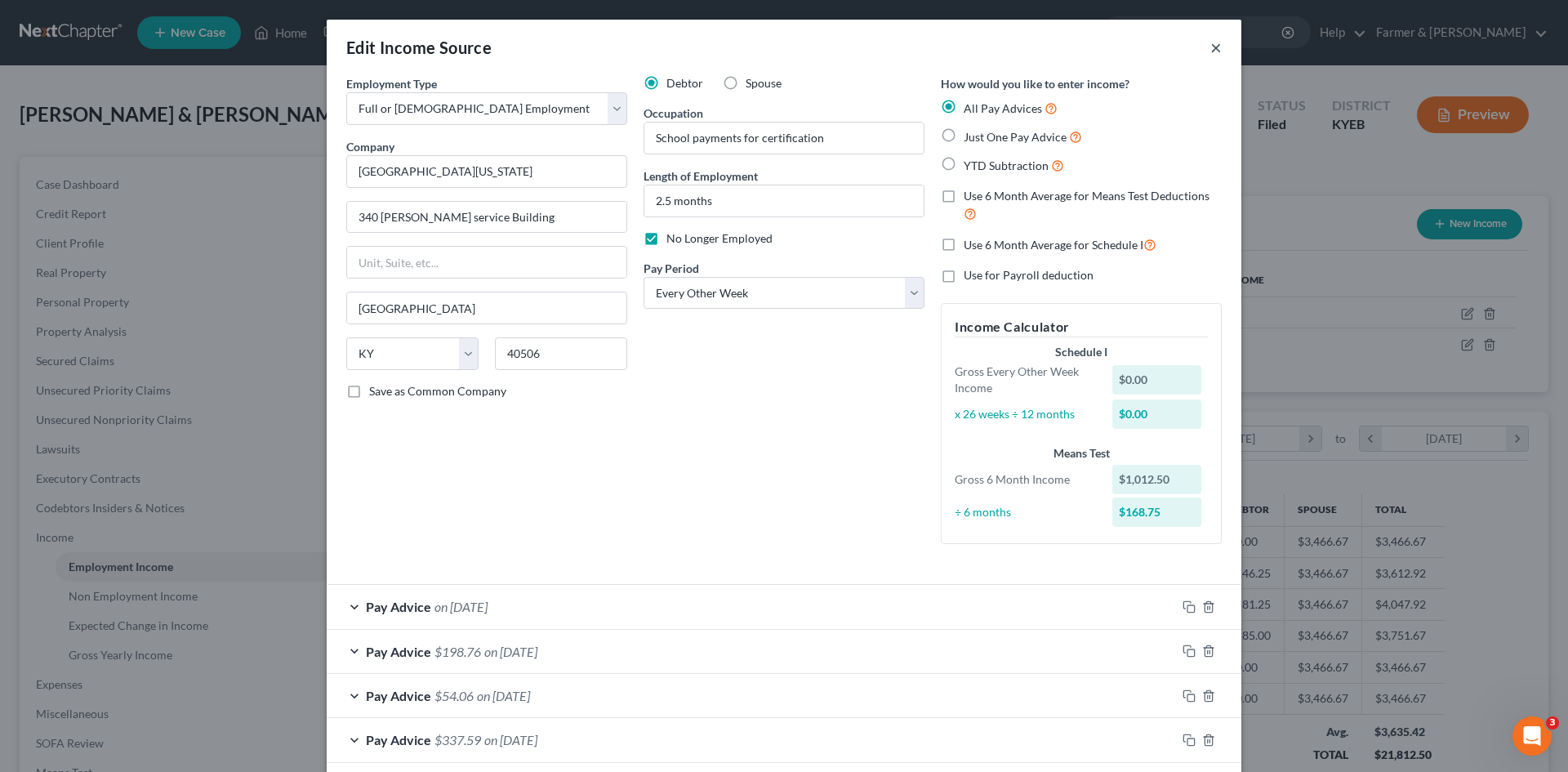
click at [1210, 47] on button "×" at bounding box center [1216, 47] width 11 height 19
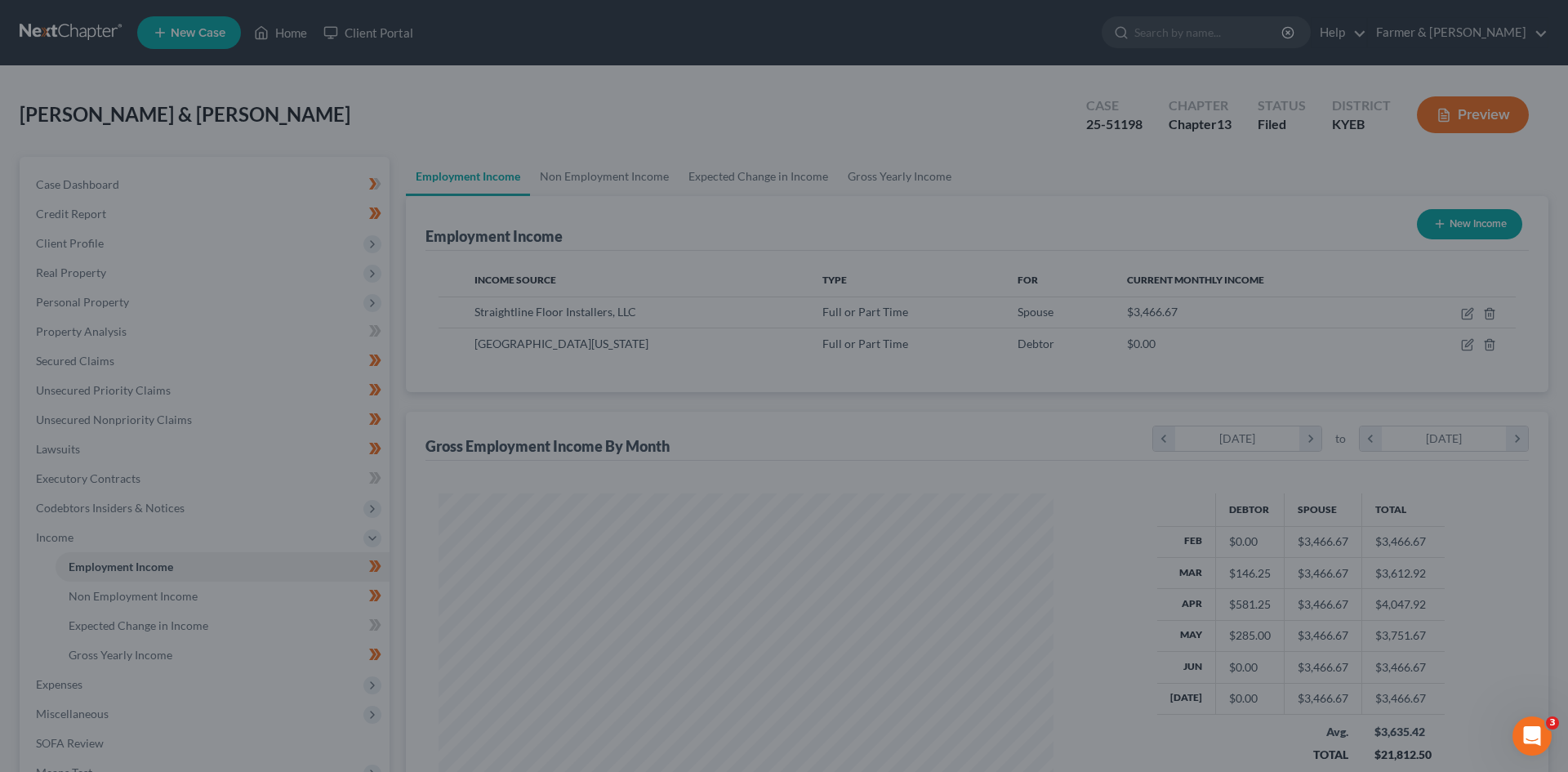
scroll to position [816225, 815916]
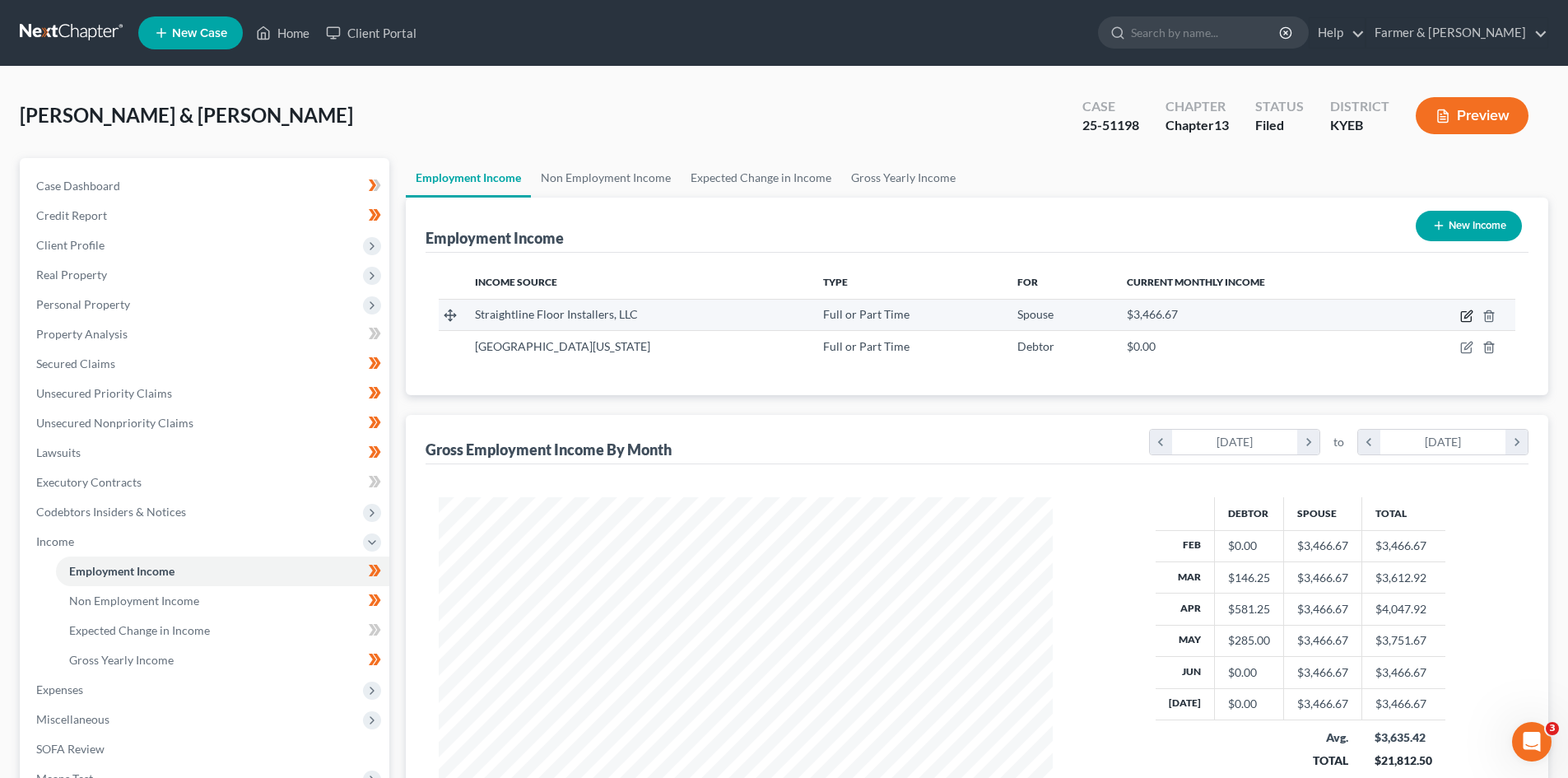
click at [1466, 316] on icon "button" at bounding box center [1469, 314] width 8 height 8
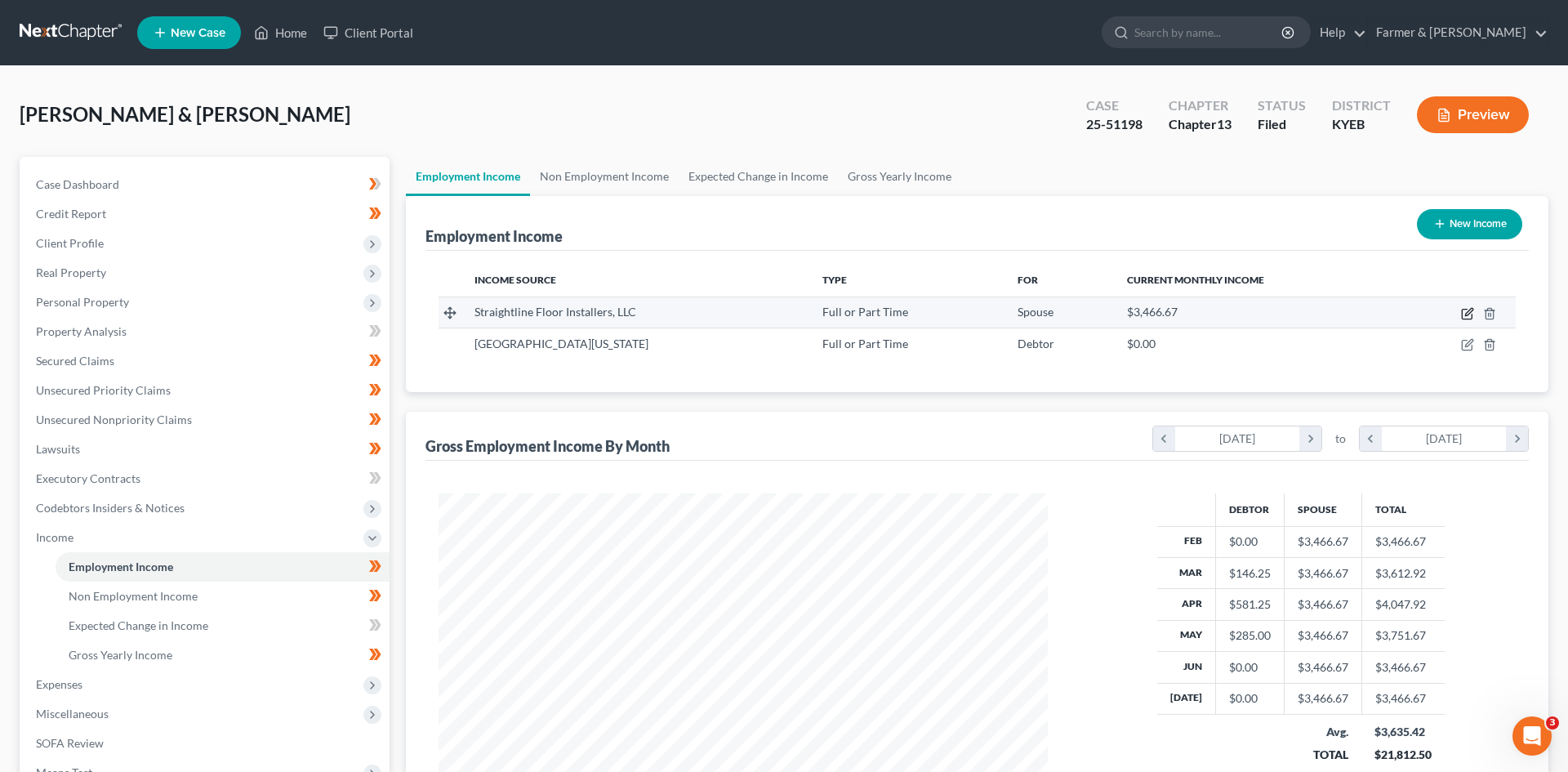
select select "0"
select select "18"
select select "3"
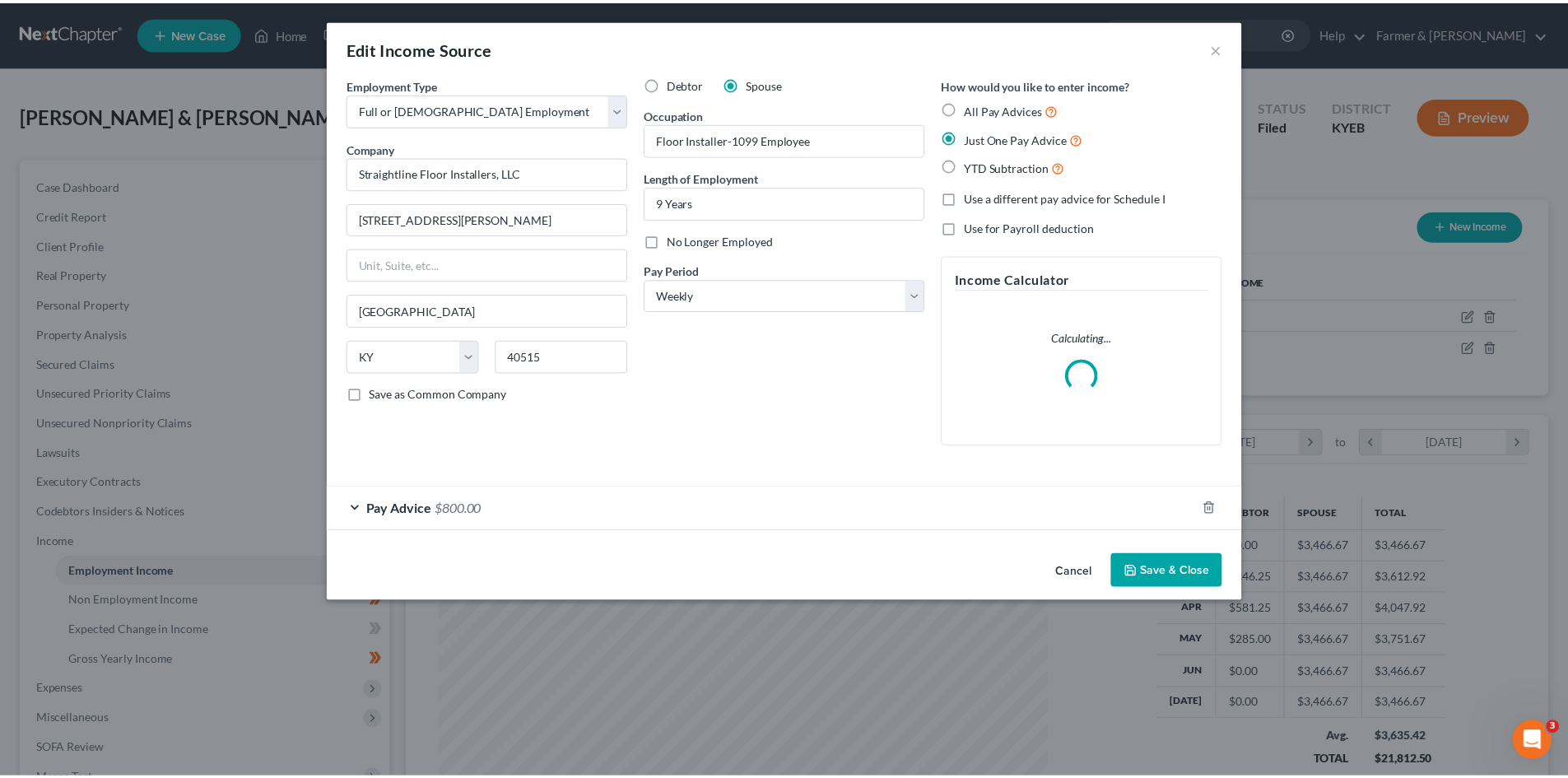
scroll to position [310, 653]
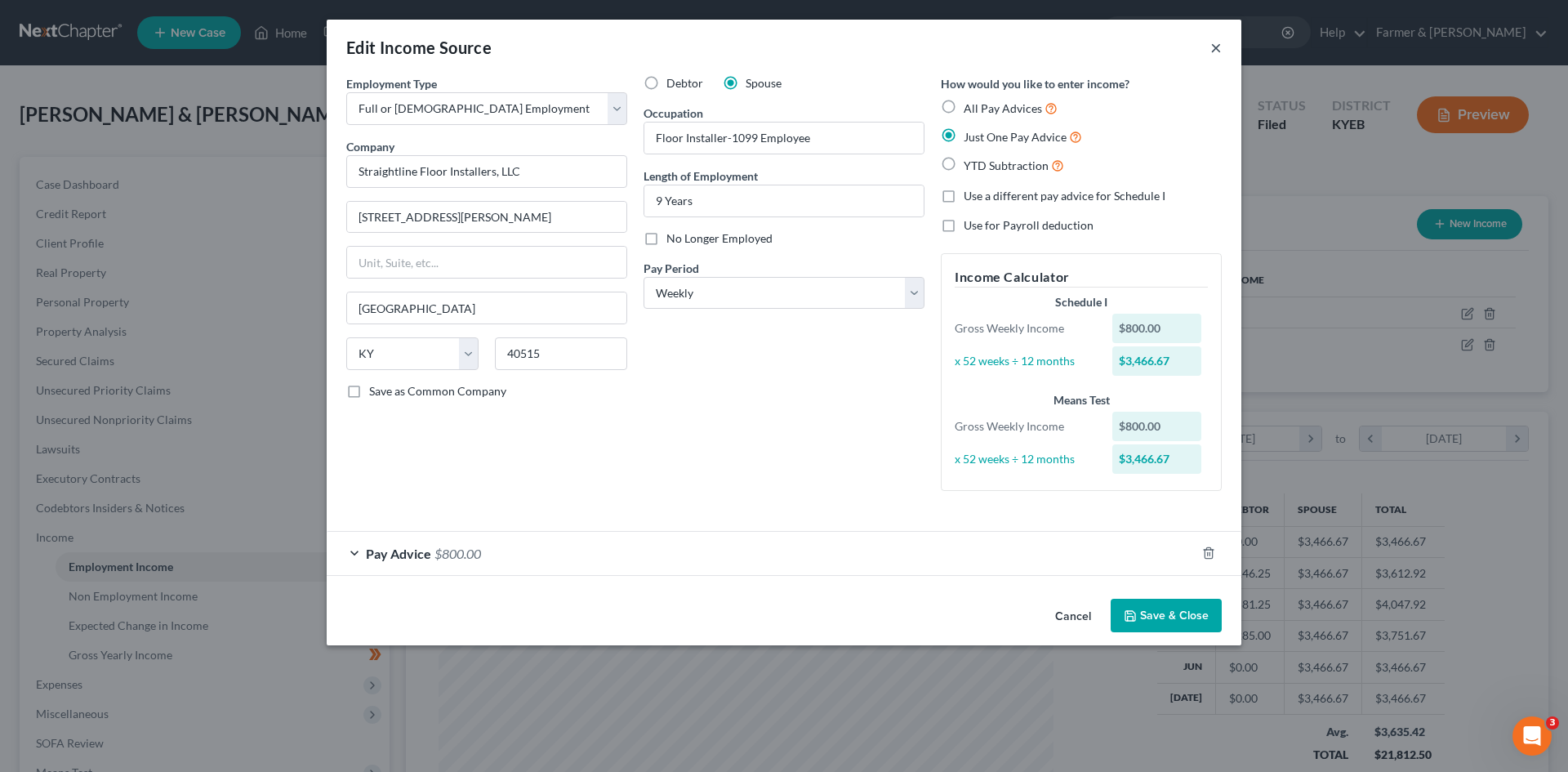
click at [1213, 52] on button "×" at bounding box center [1216, 47] width 11 height 19
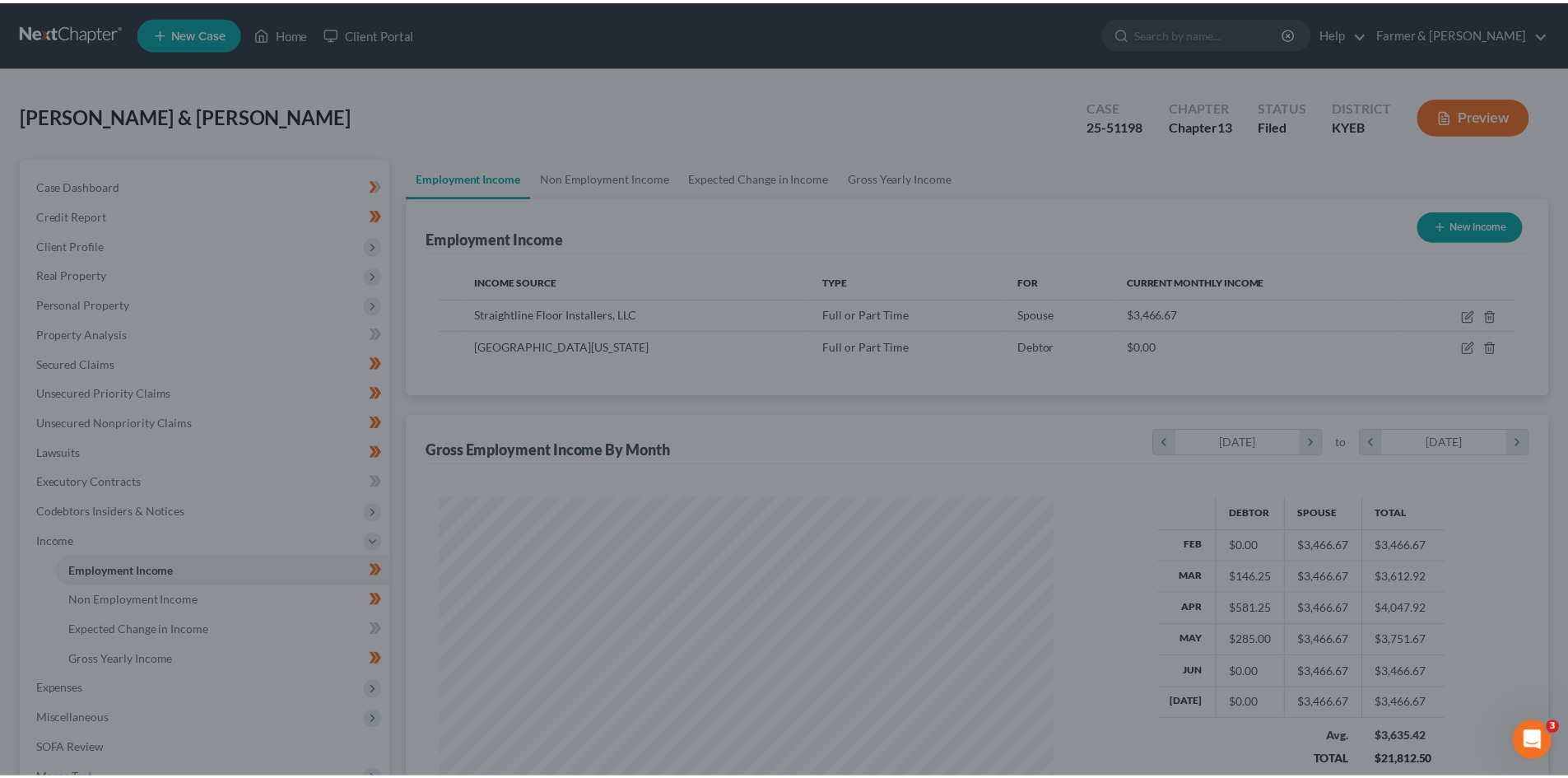
scroll to position [822569, 822447]
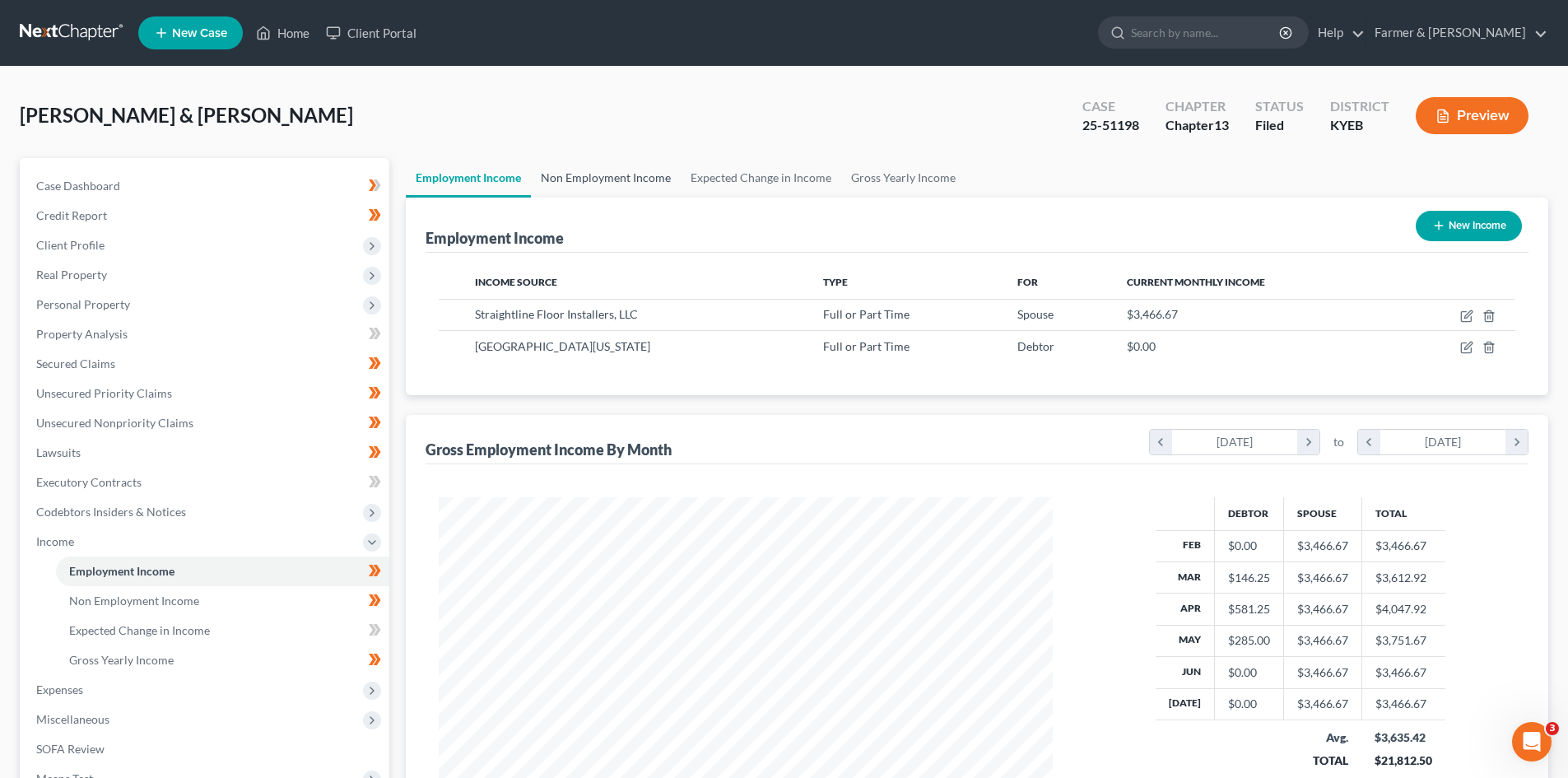
click at [585, 167] on link "Non Employment Income" at bounding box center [605, 178] width 150 height 40
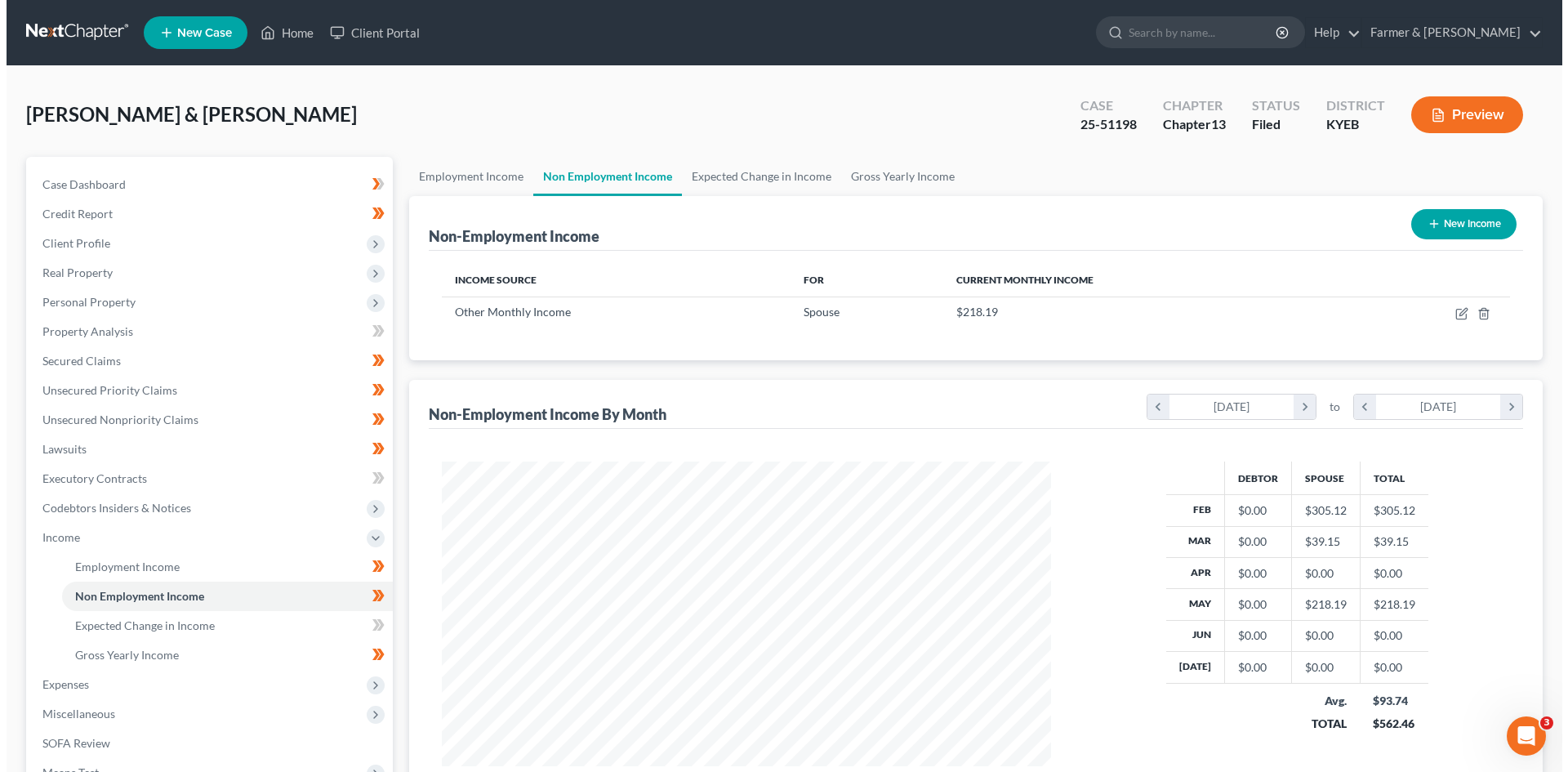
scroll to position [305, 642]
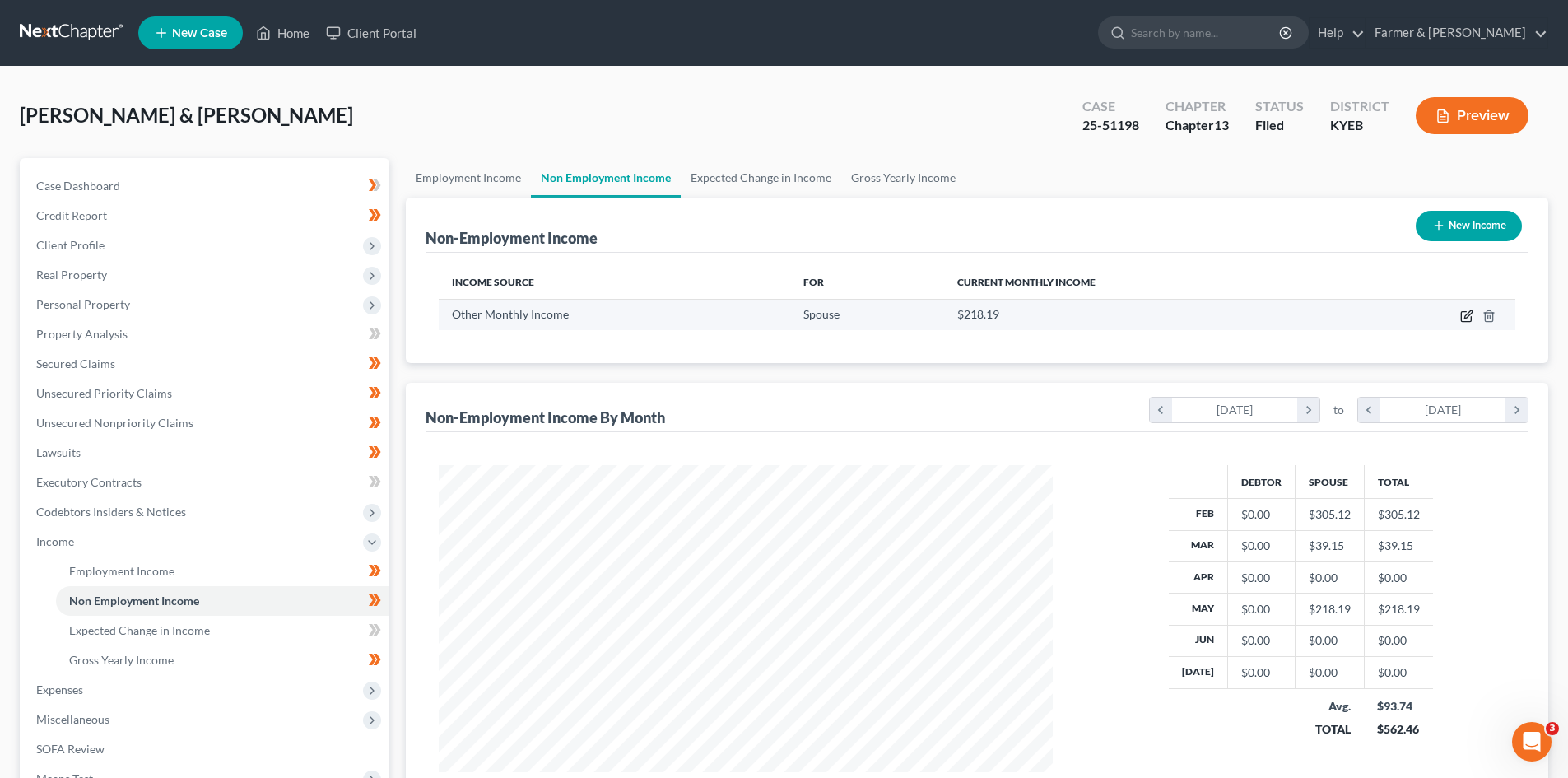
click at [1466, 317] on icon "button" at bounding box center [1467, 317] width 14 height 14
select select "13"
select select "0"
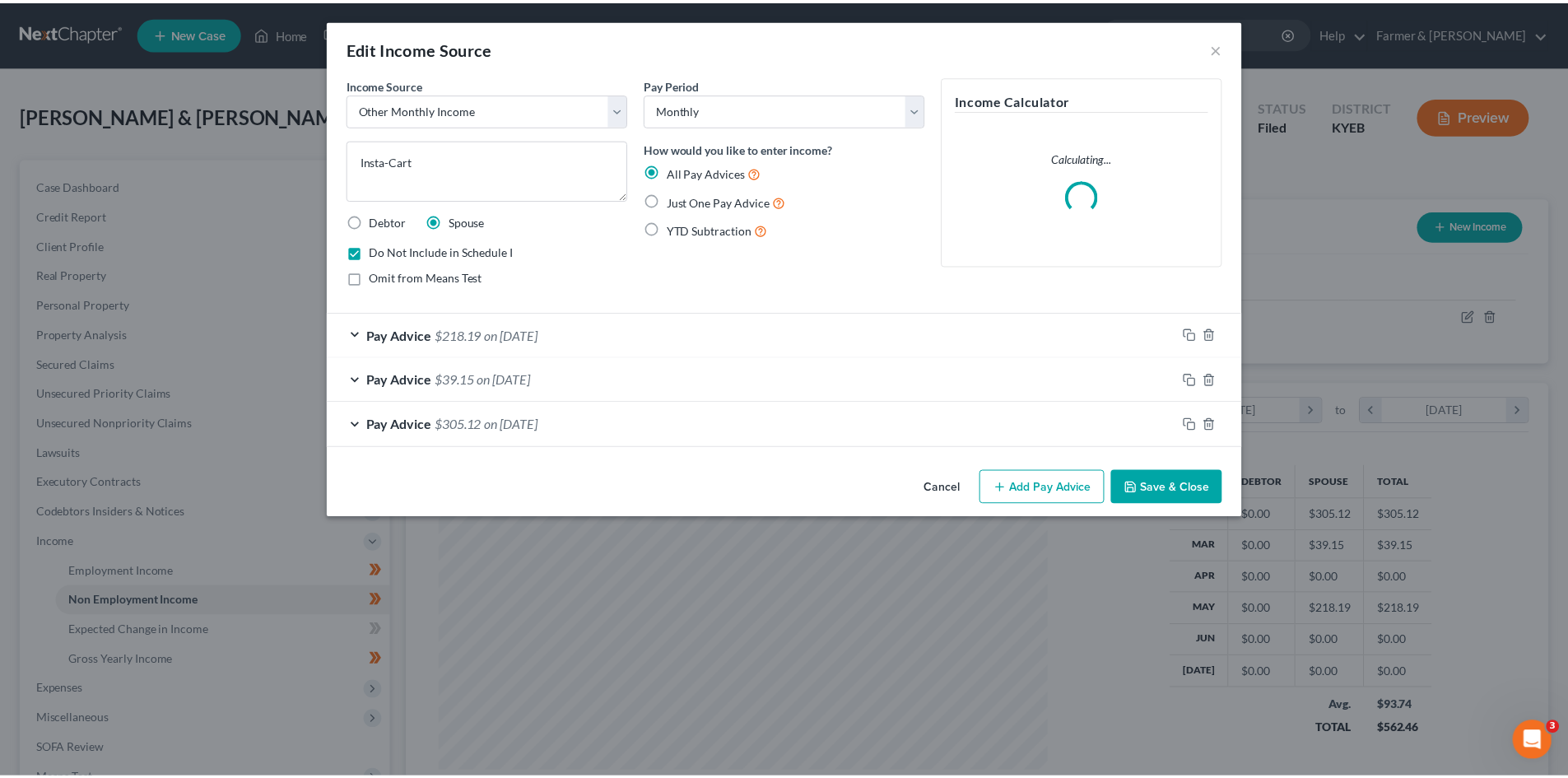
scroll to position [310, 653]
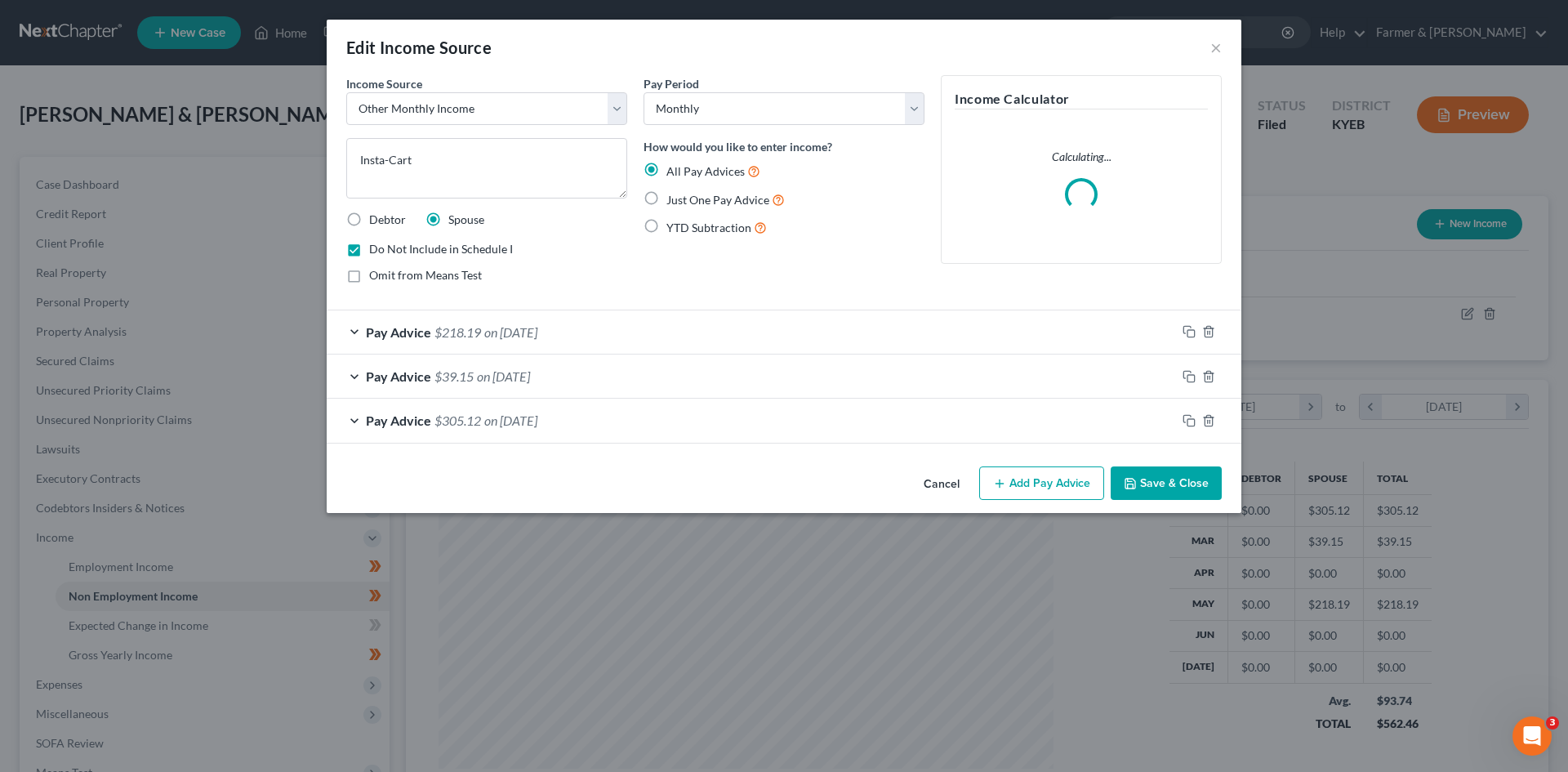
click at [937, 479] on button "Cancel" at bounding box center [942, 484] width 62 height 33
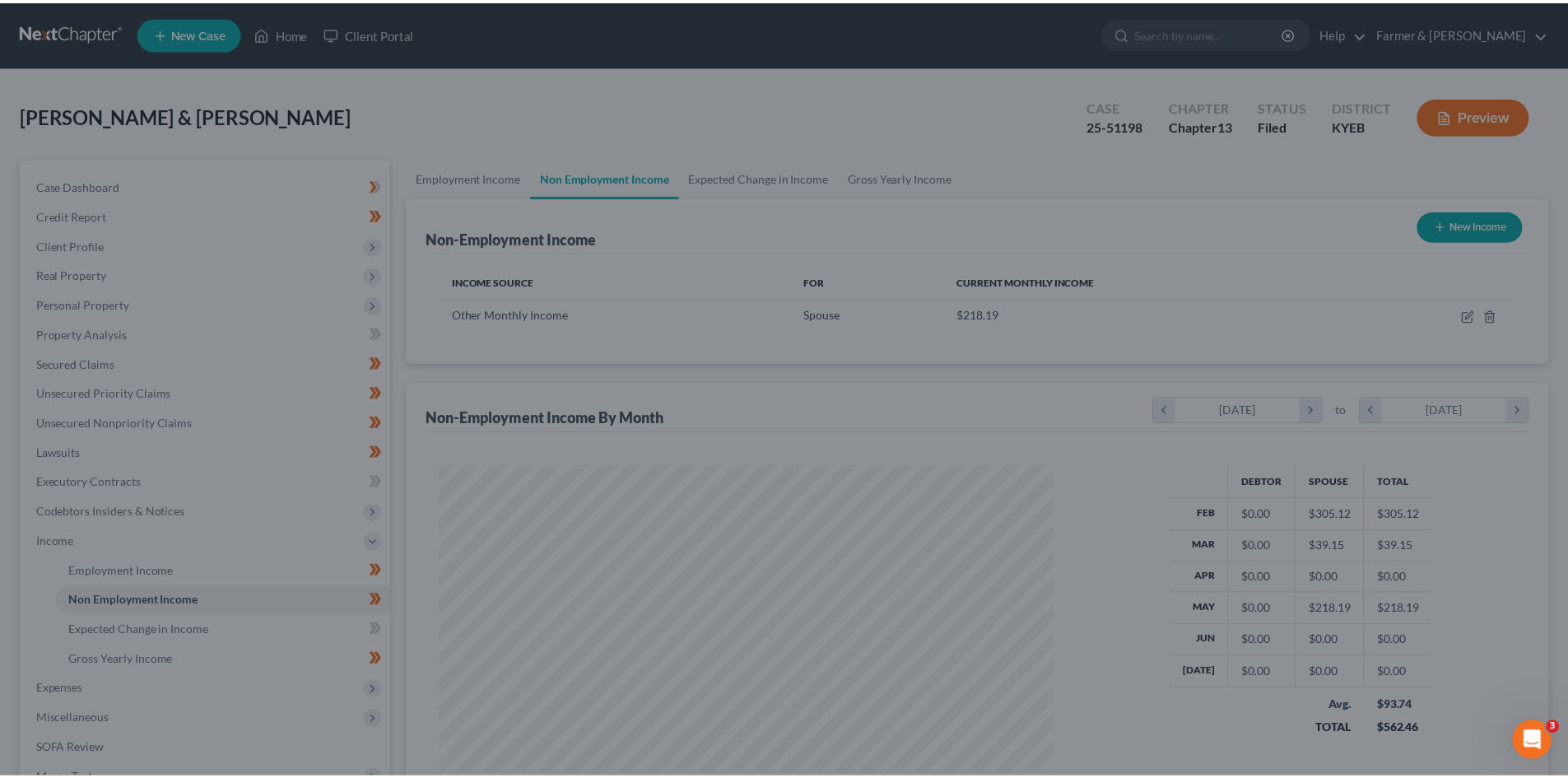
scroll to position [822569, 822447]
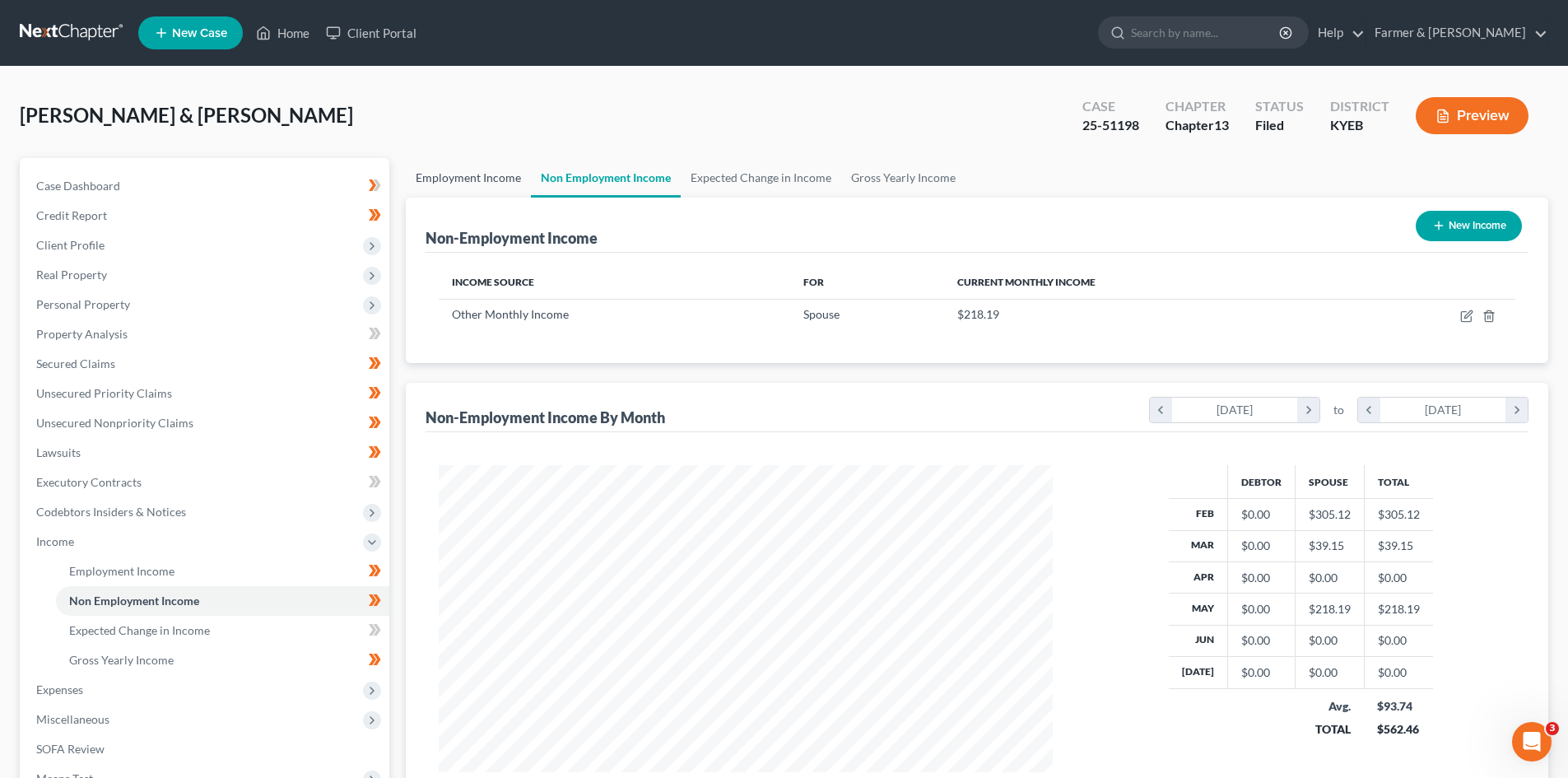
click at [459, 176] on link "Employment Income" at bounding box center [468, 178] width 126 height 40
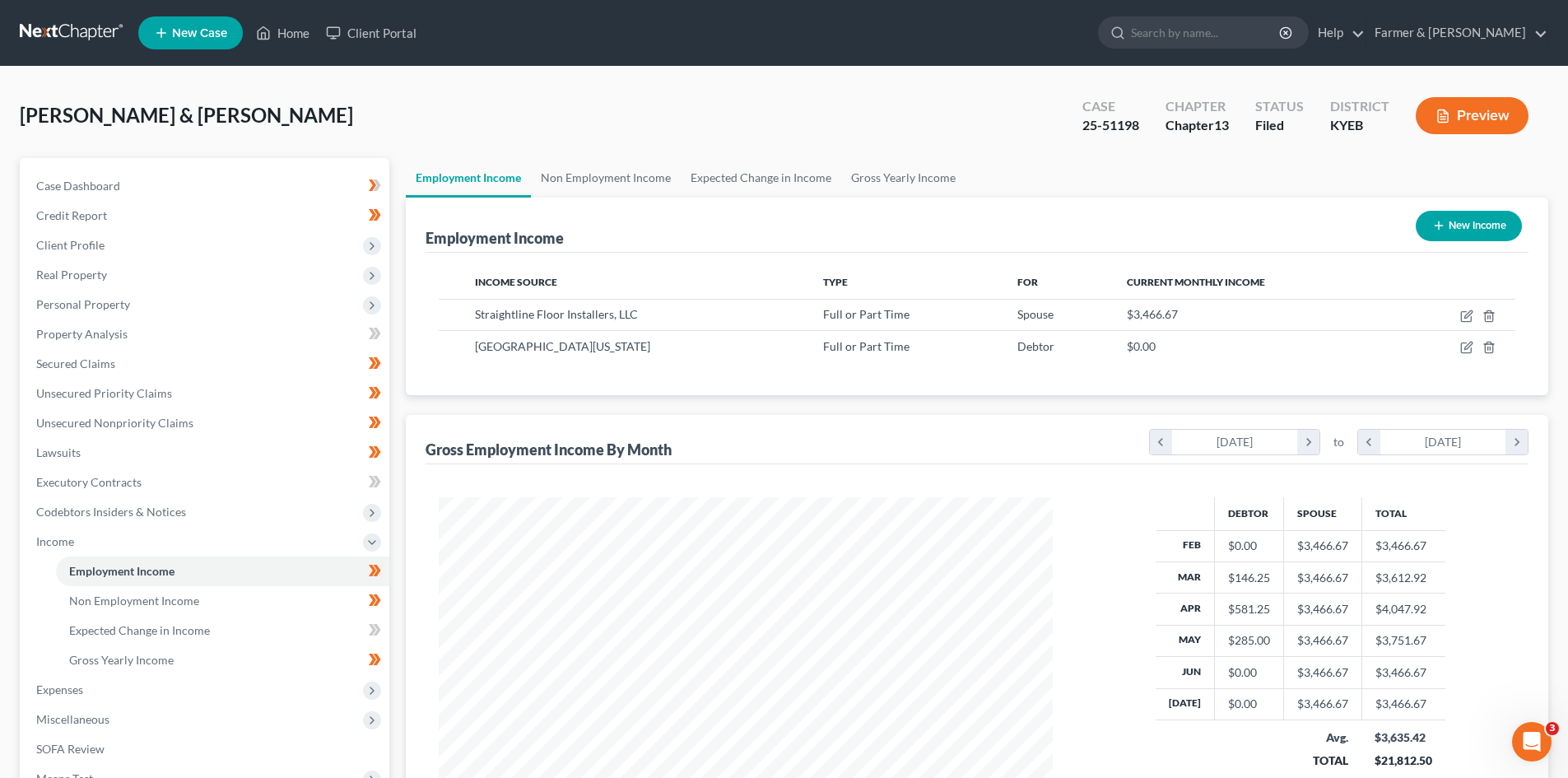
scroll to position [307, 647]
